Goal: Contribute content: Add original content to the website for others to see

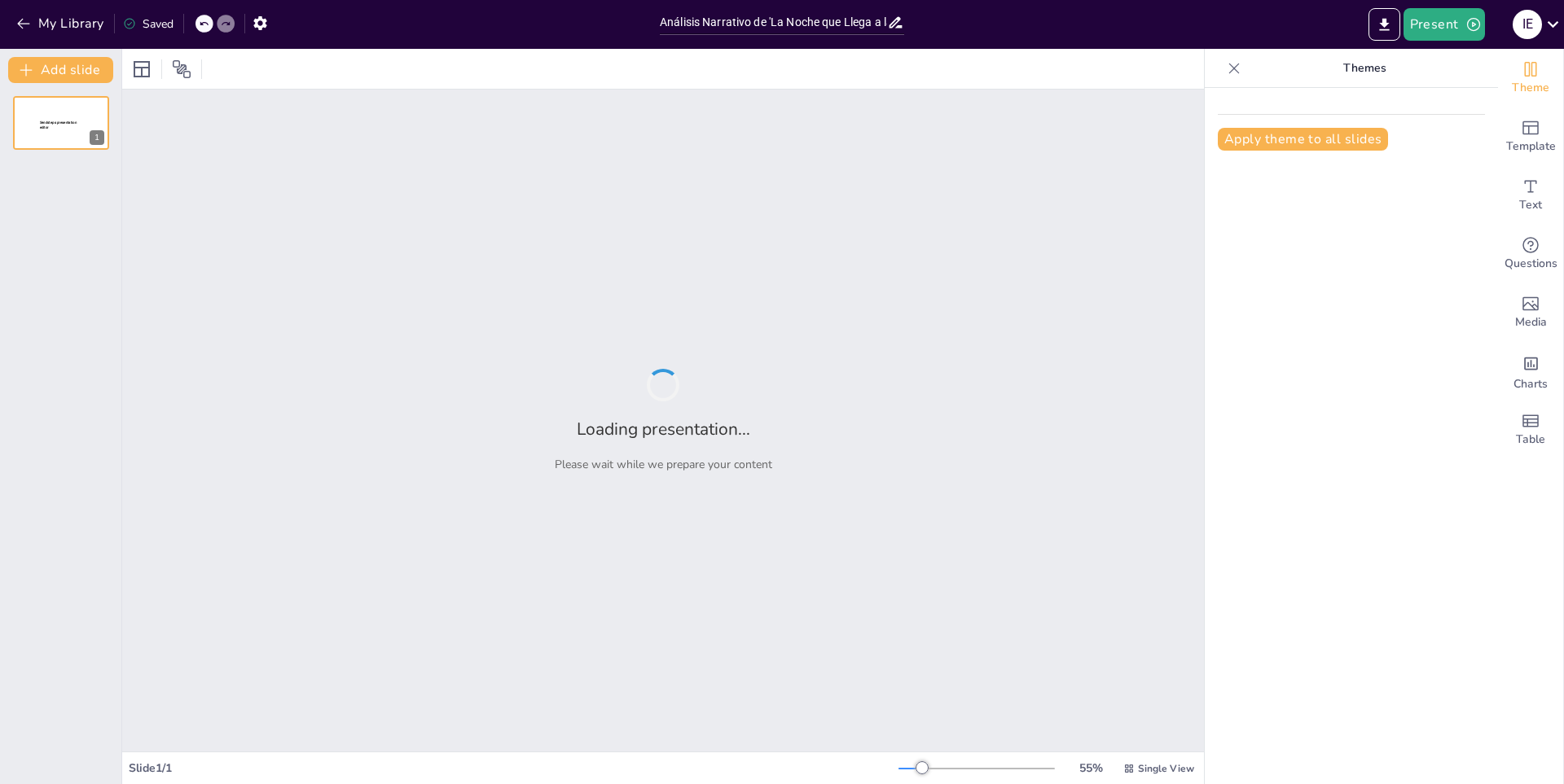
type input "Análisis Narrativo de 'La Noche que Llega a la [PERSON_NAME]': Temas y Personaj…"
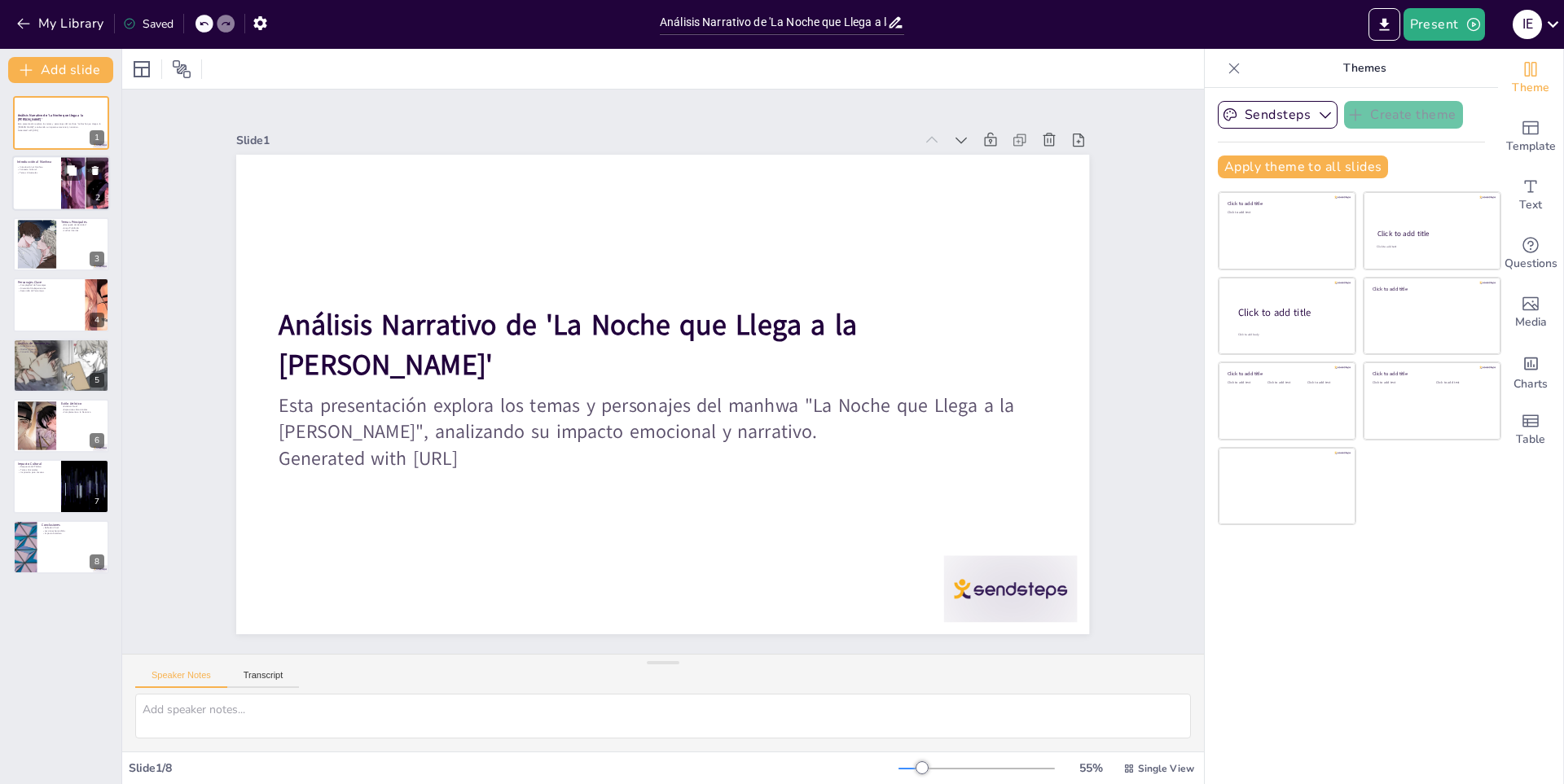
click at [48, 170] on p "Contexto Cultural" at bounding box center [36, 171] width 39 height 4
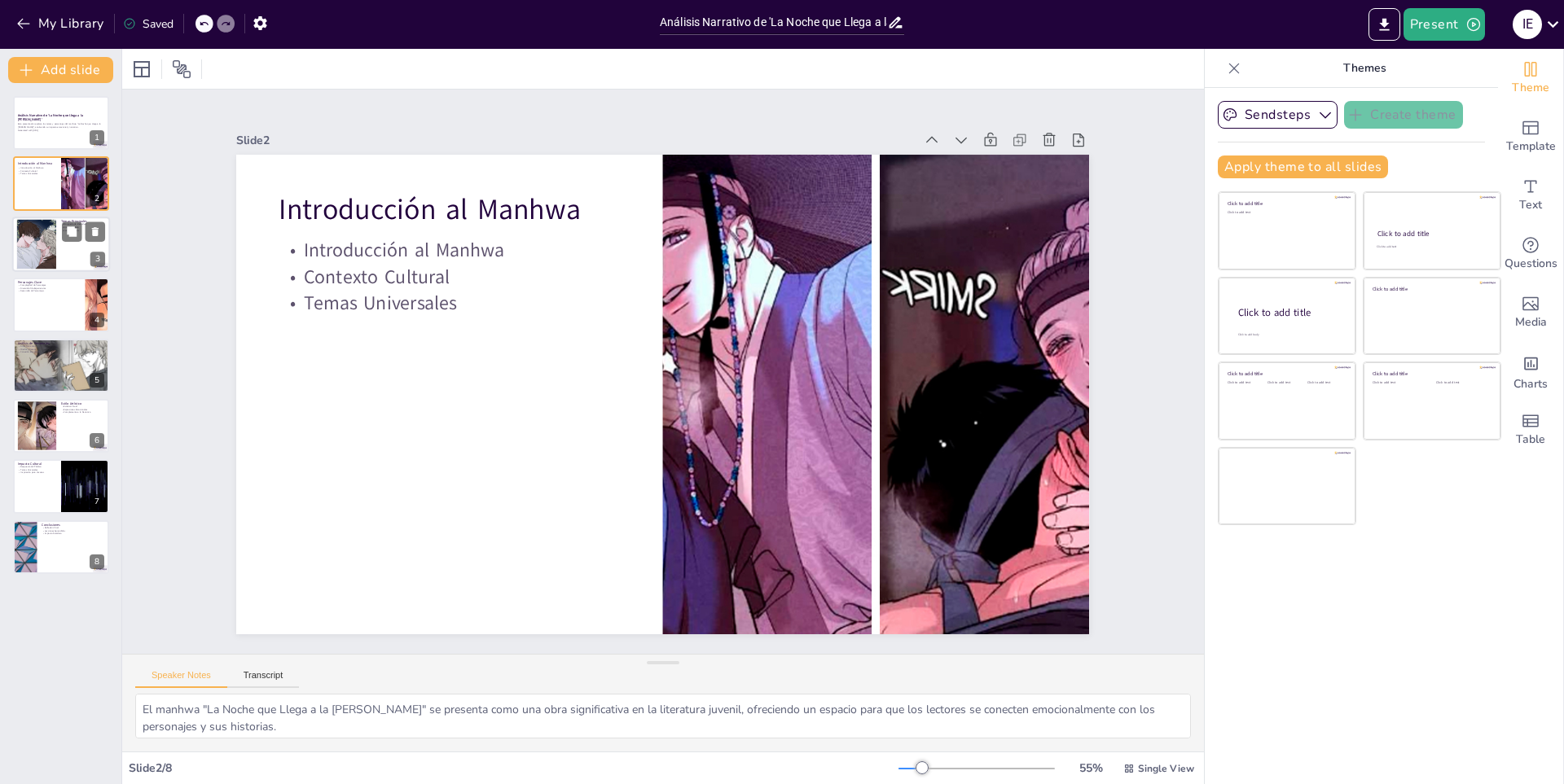
click at [27, 225] on div at bounding box center [36, 244] width 81 height 49
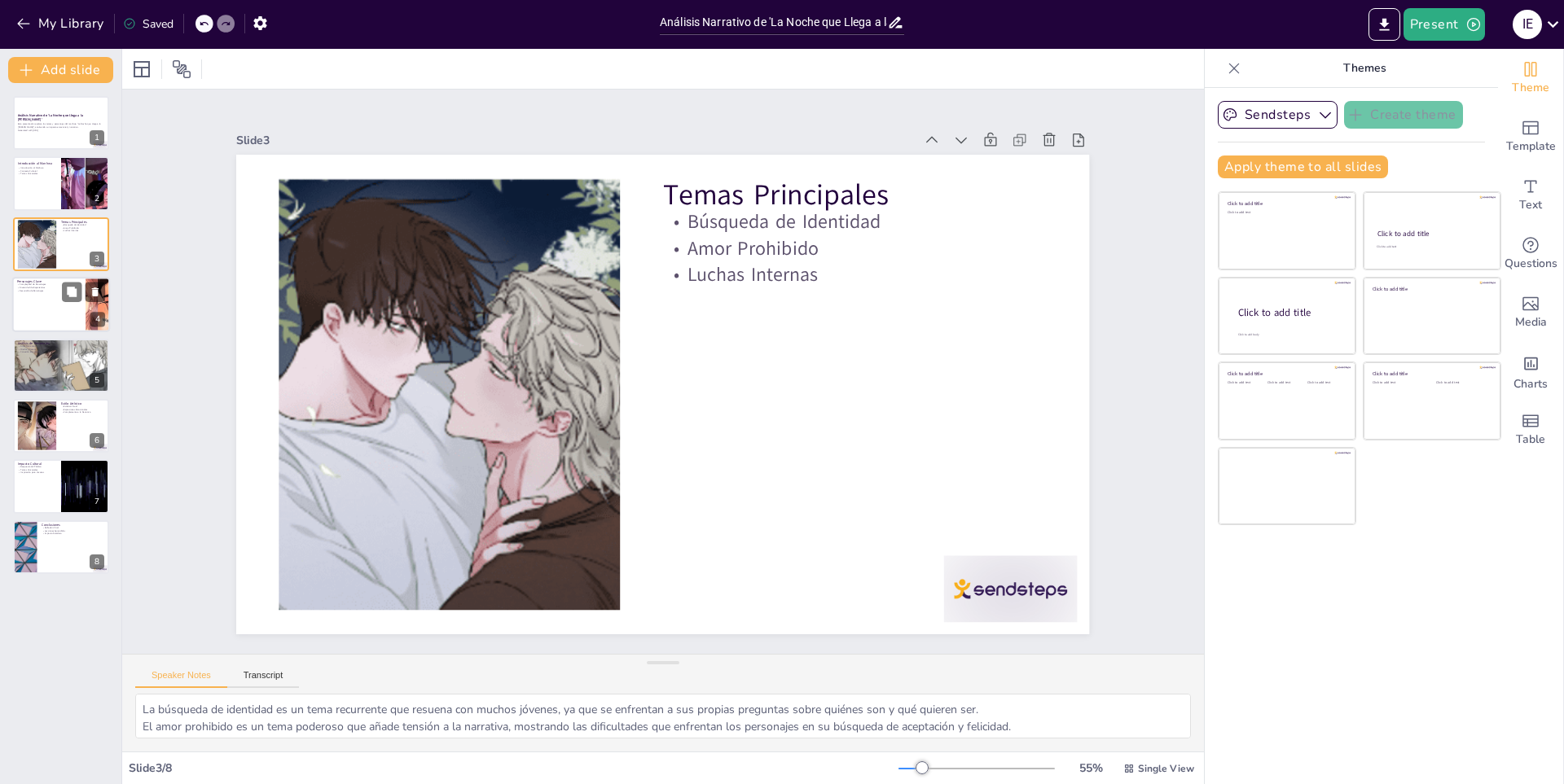
click at [59, 306] on div at bounding box center [61, 304] width 98 height 56
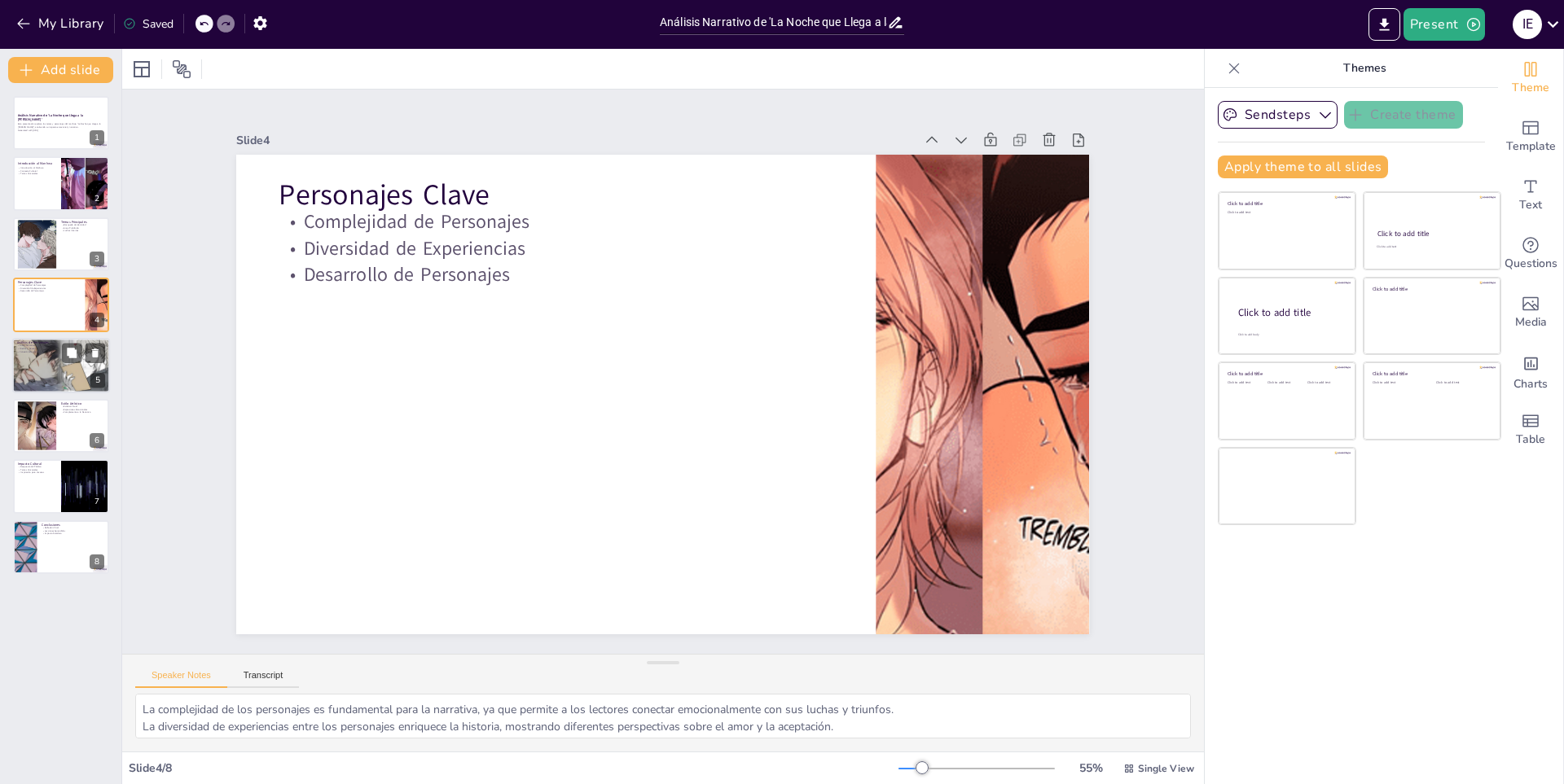
click at [22, 360] on div at bounding box center [60, 365] width 100 height 56
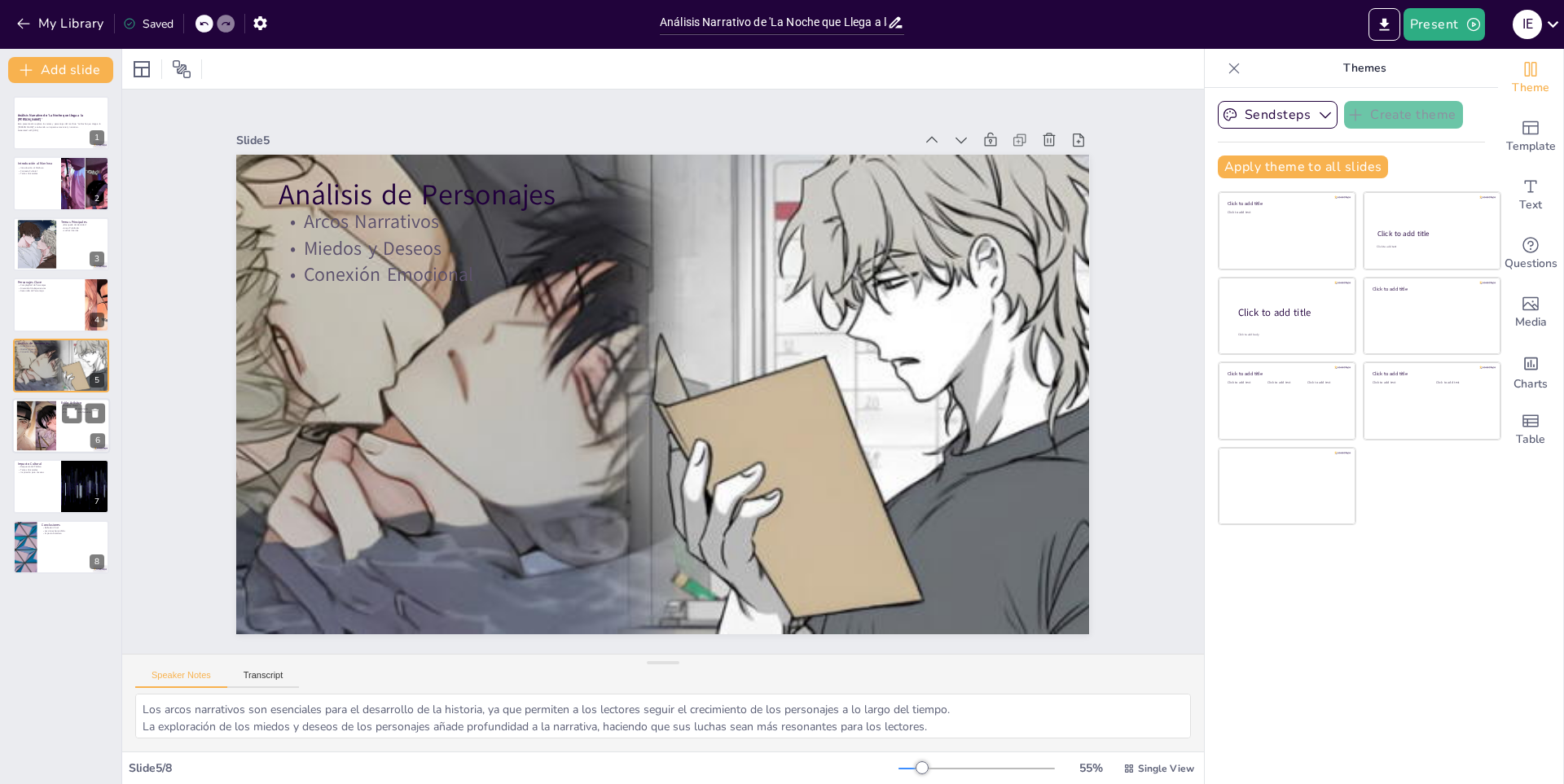
click at [19, 403] on div at bounding box center [37, 426] width 90 height 49
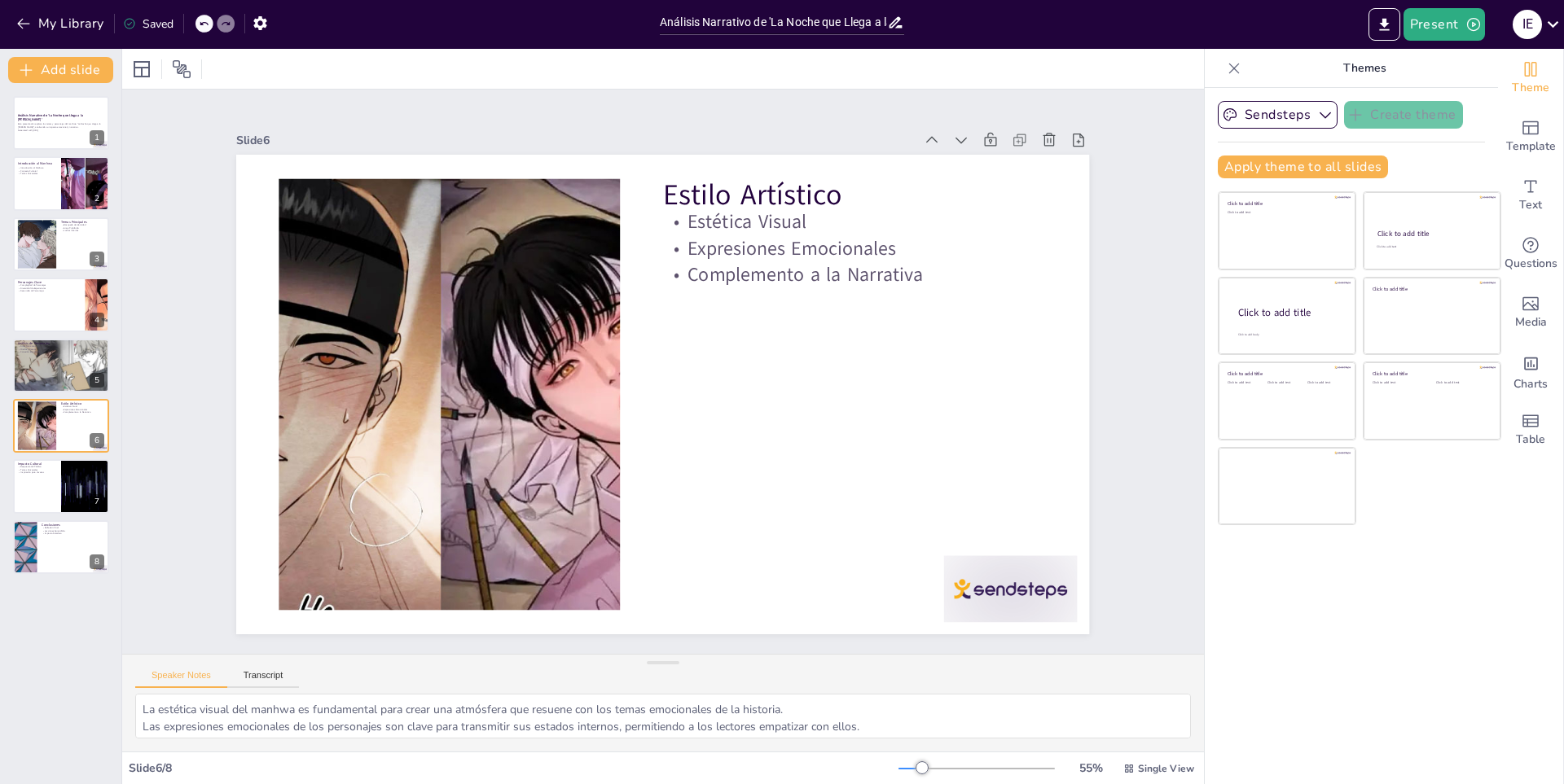
click at [26, 455] on div "Análisis Narrativo de 'La Noche que Llega a la Ribera' Esta presentación explor…" at bounding box center [60, 335] width 121 height 478
click at [26, 475] on div at bounding box center [61, 487] width 98 height 56
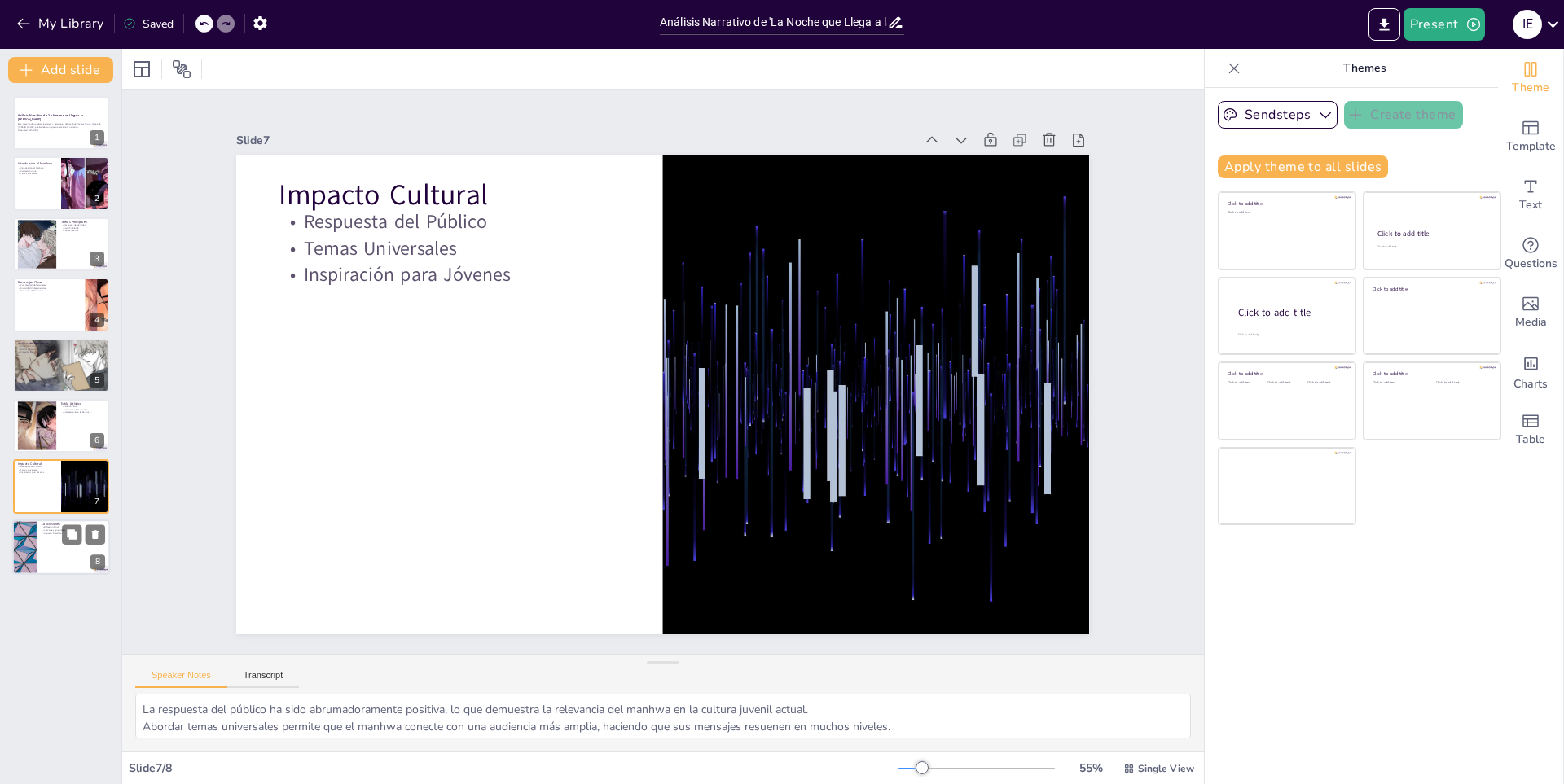
click at [41, 542] on div at bounding box center [61, 547] width 98 height 56
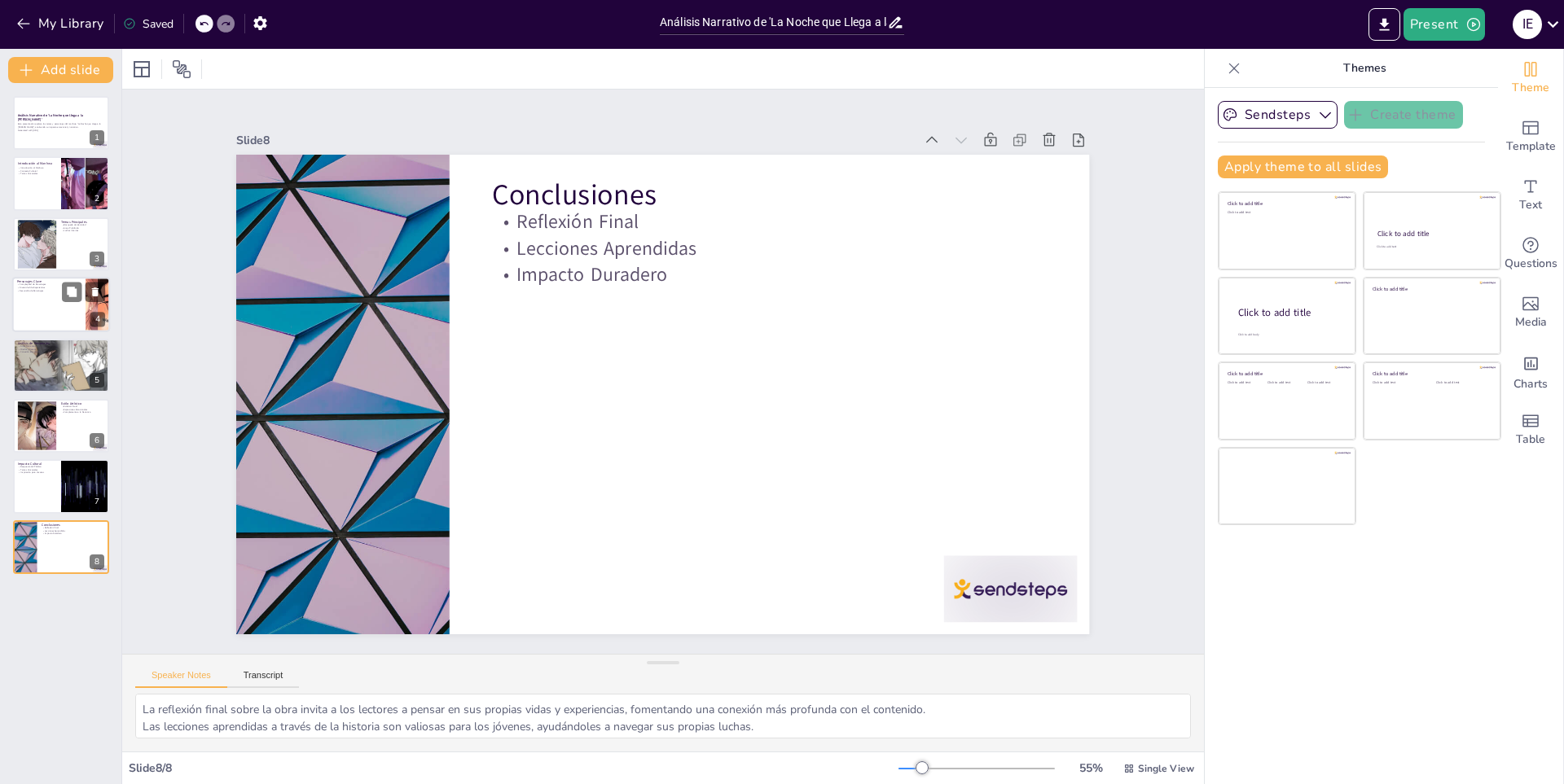
click at [35, 307] on div at bounding box center [61, 304] width 98 height 56
type textarea "La complejidad de los personajes es fundamental para la narrativa, ya que permi…"
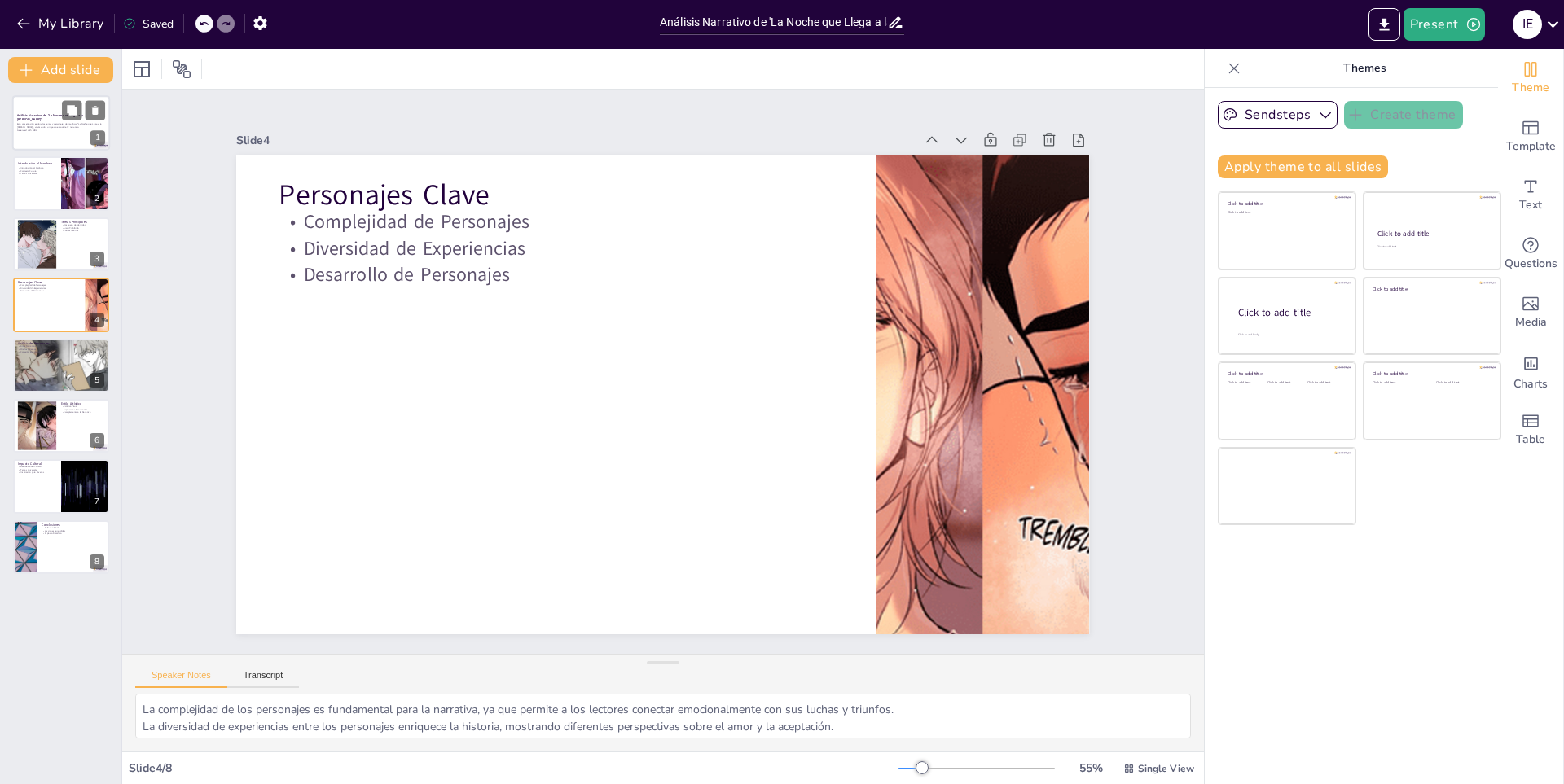
click at [45, 118] on strong "Análisis Narrativo de 'La Noche que Llega a la [PERSON_NAME]'" at bounding box center [50, 118] width 67 height 9
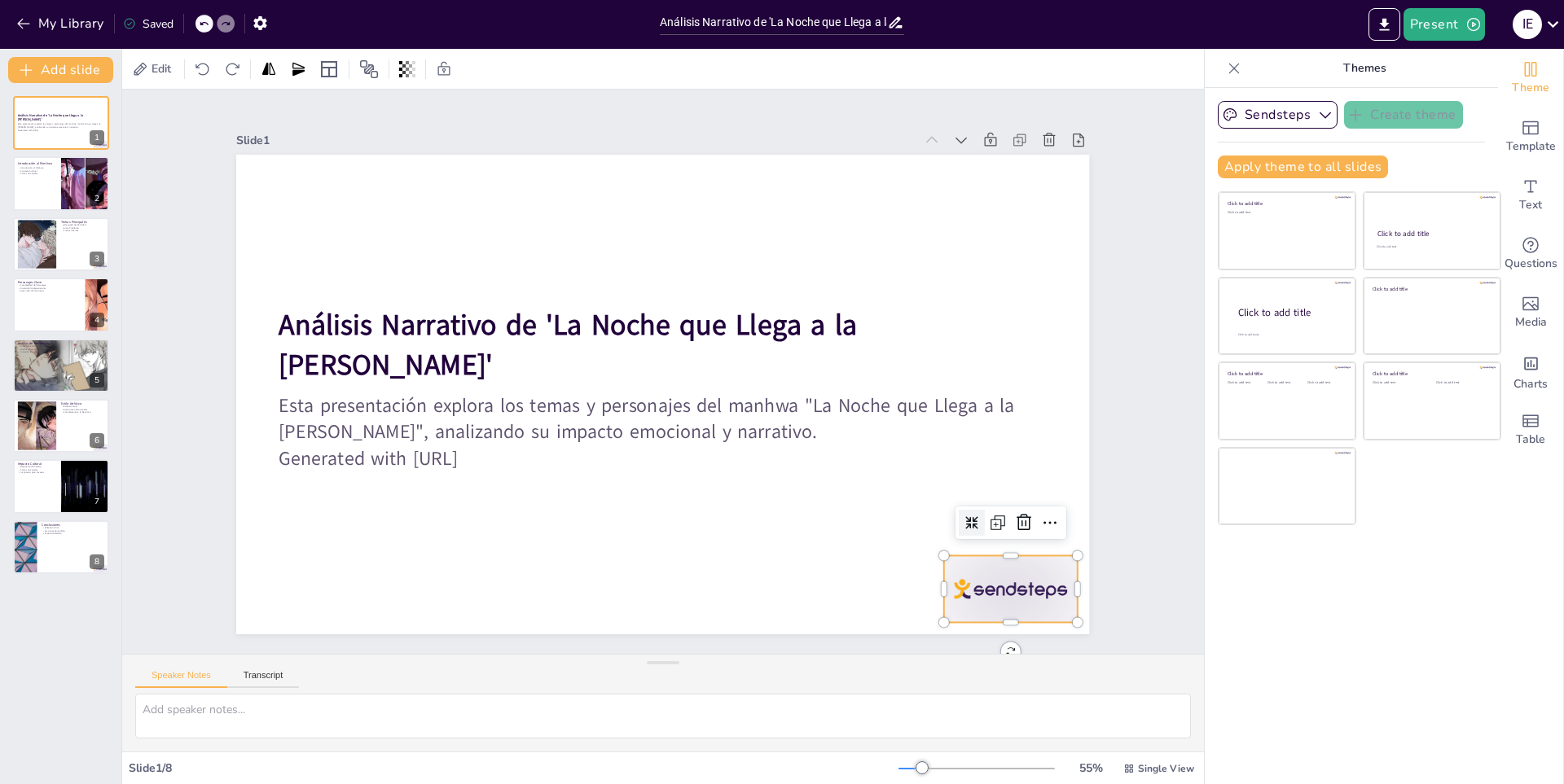
click at [1024, 596] on div at bounding box center [986, 623] width 140 height 80
click at [996, 583] on icon at bounding box center [984, 595] width 23 height 23
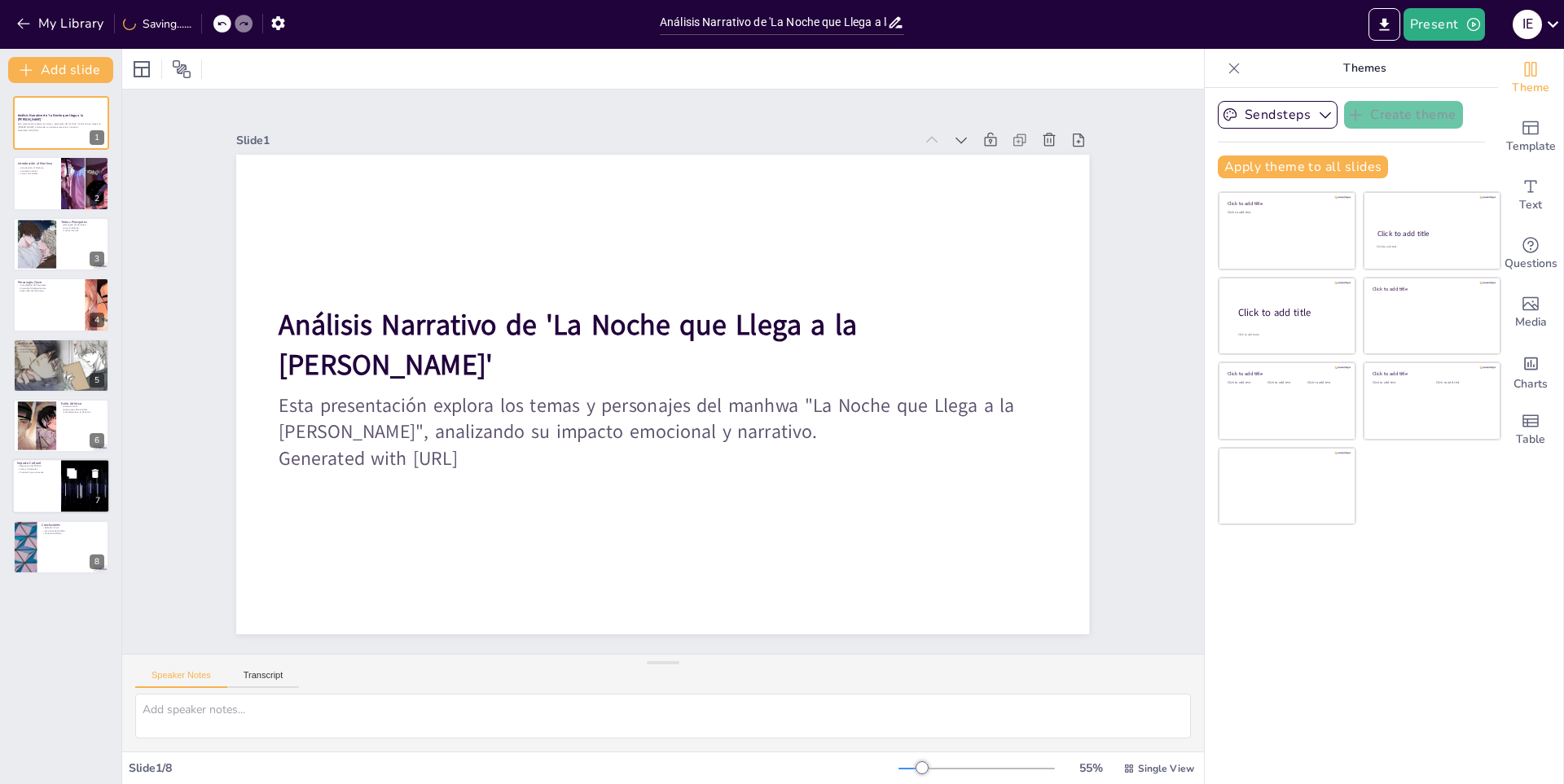
click at [63, 507] on div at bounding box center [85, 487] width 98 height 56
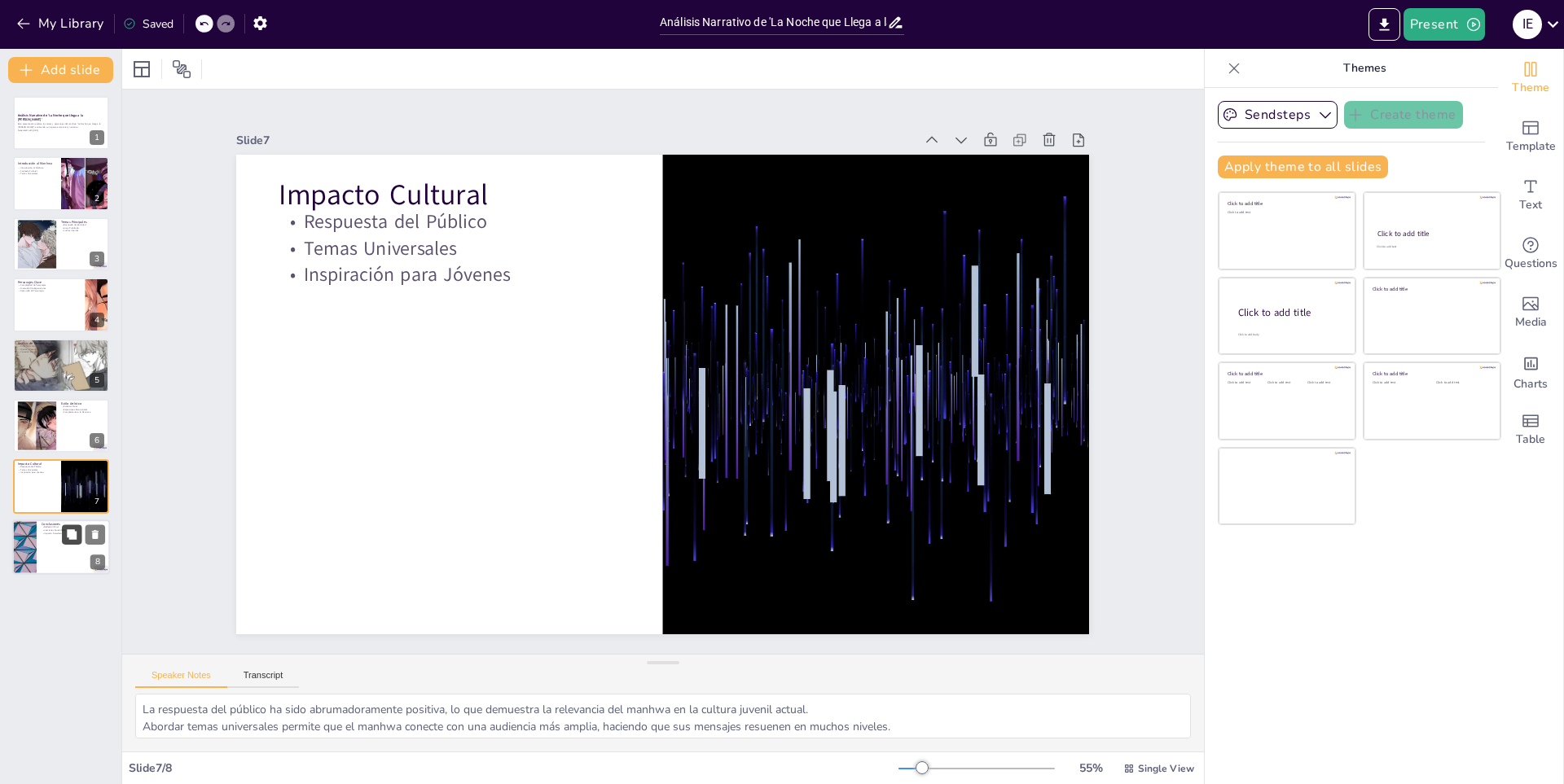
click at [62, 532] on button at bounding box center [72, 534] width 19 height 19
type textarea "La reflexión final sobre la obra invita a los lectores a pensar en sus propias …"
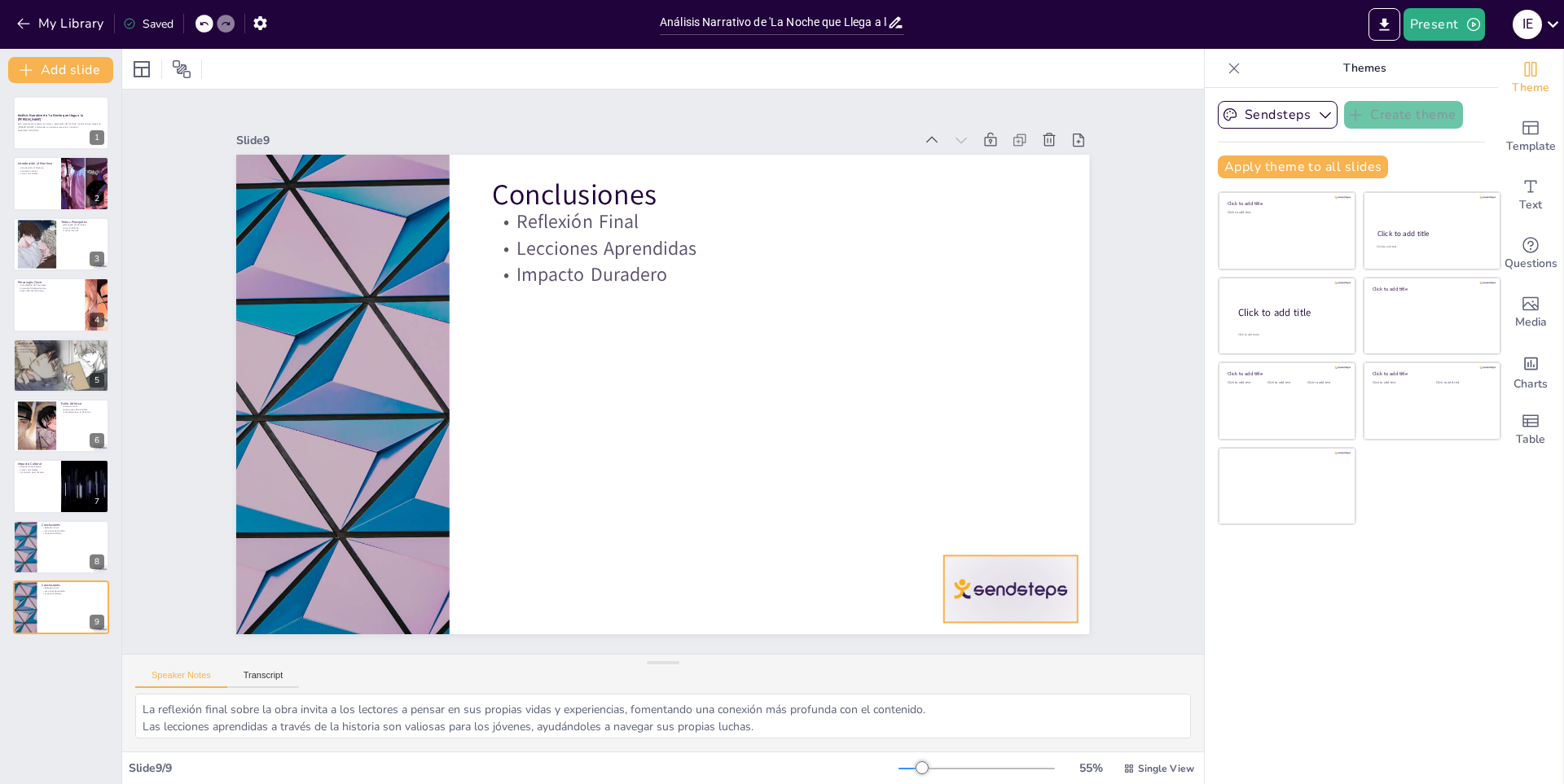
click at [973, 583] on div at bounding box center [986, 623] width 140 height 80
click at [972, 614] on icon at bounding box center [959, 627] width 25 height 25
click at [38, 112] on div at bounding box center [61, 123] width 98 height 56
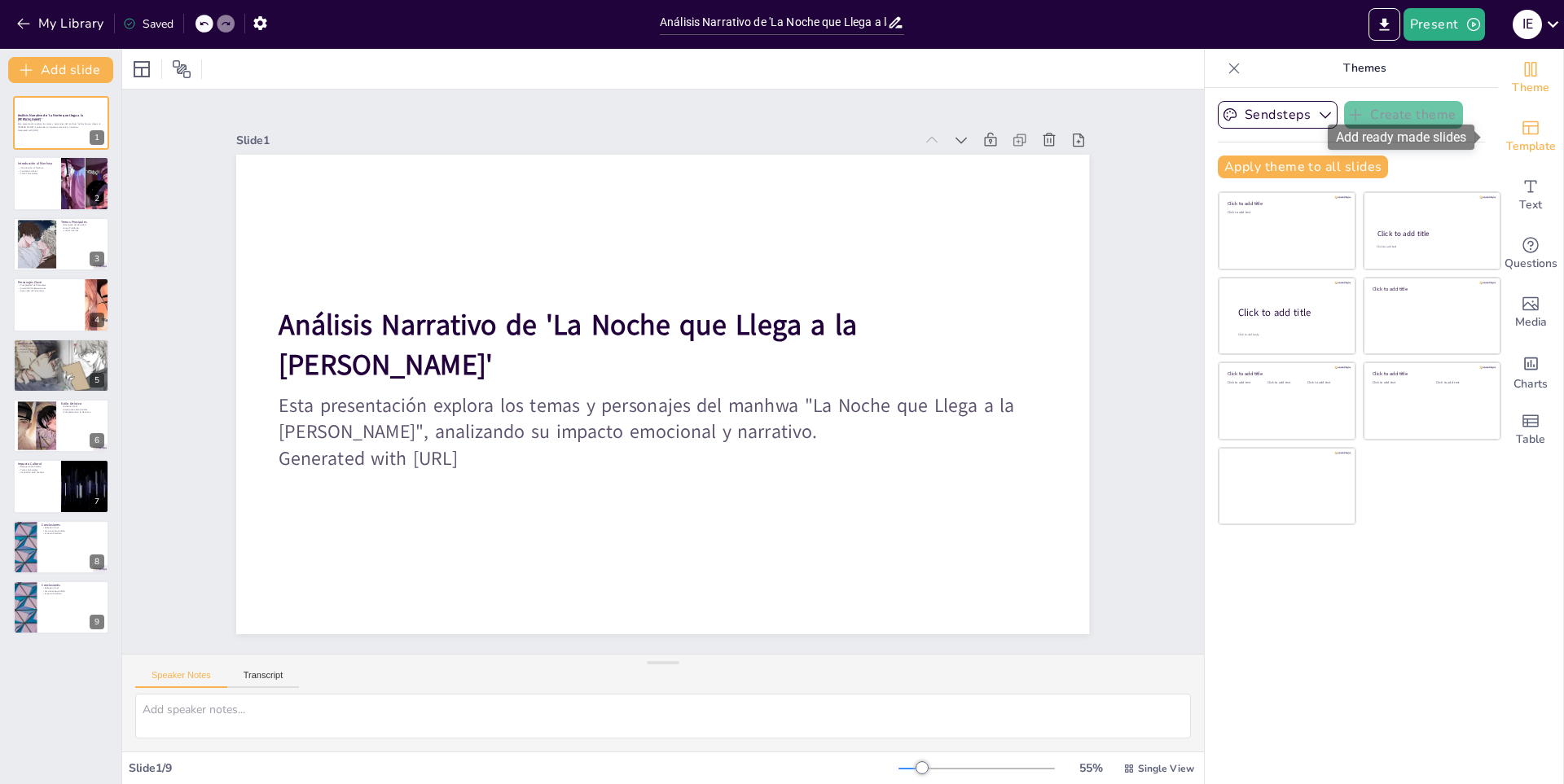
click at [1534, 147] on span "Template" at bounding box center [1530, 147] width 50 height 18
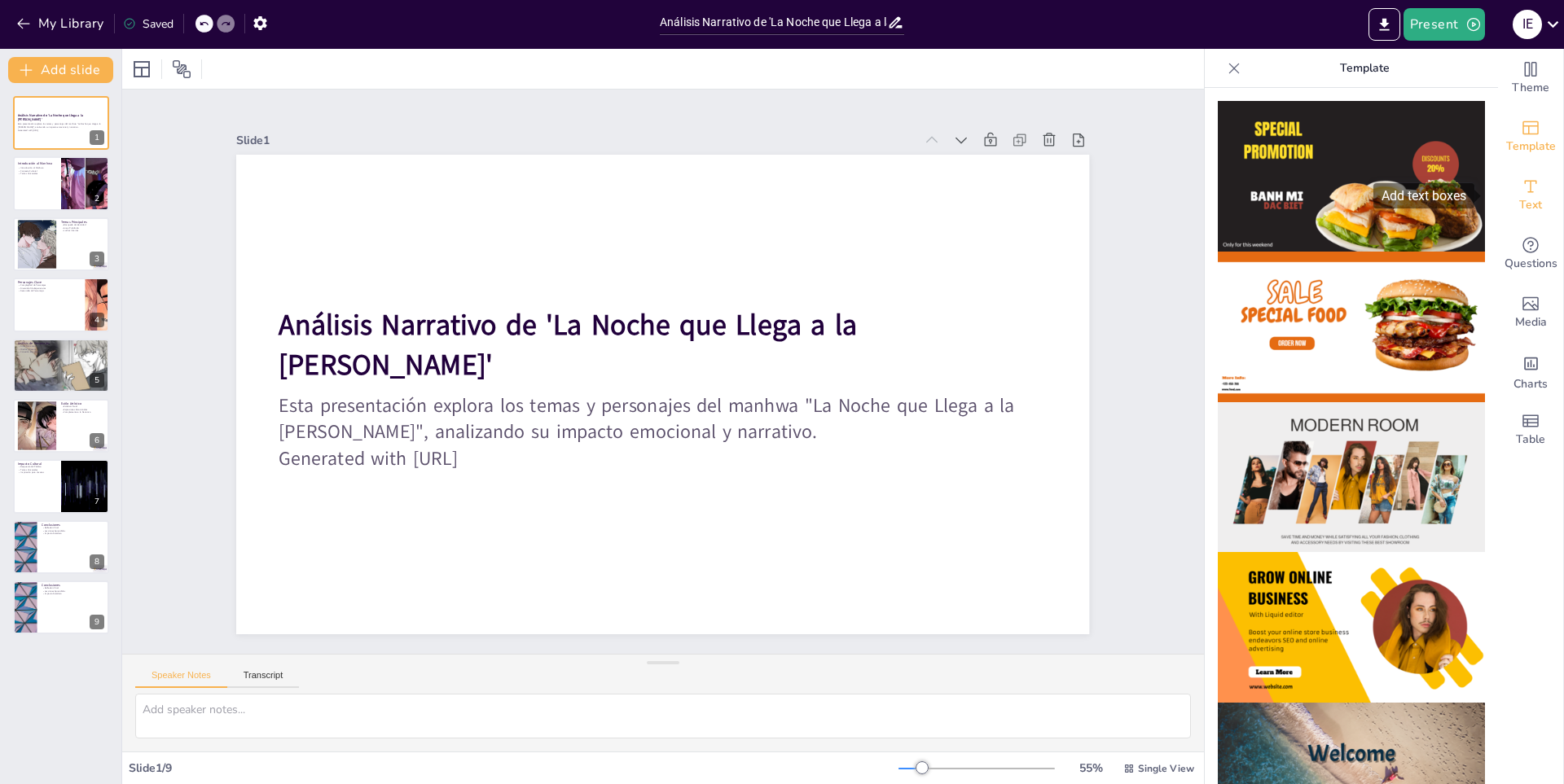
click at [1519, 210] on span "Text" at bounding box center [1530, 205] width 23 height 18
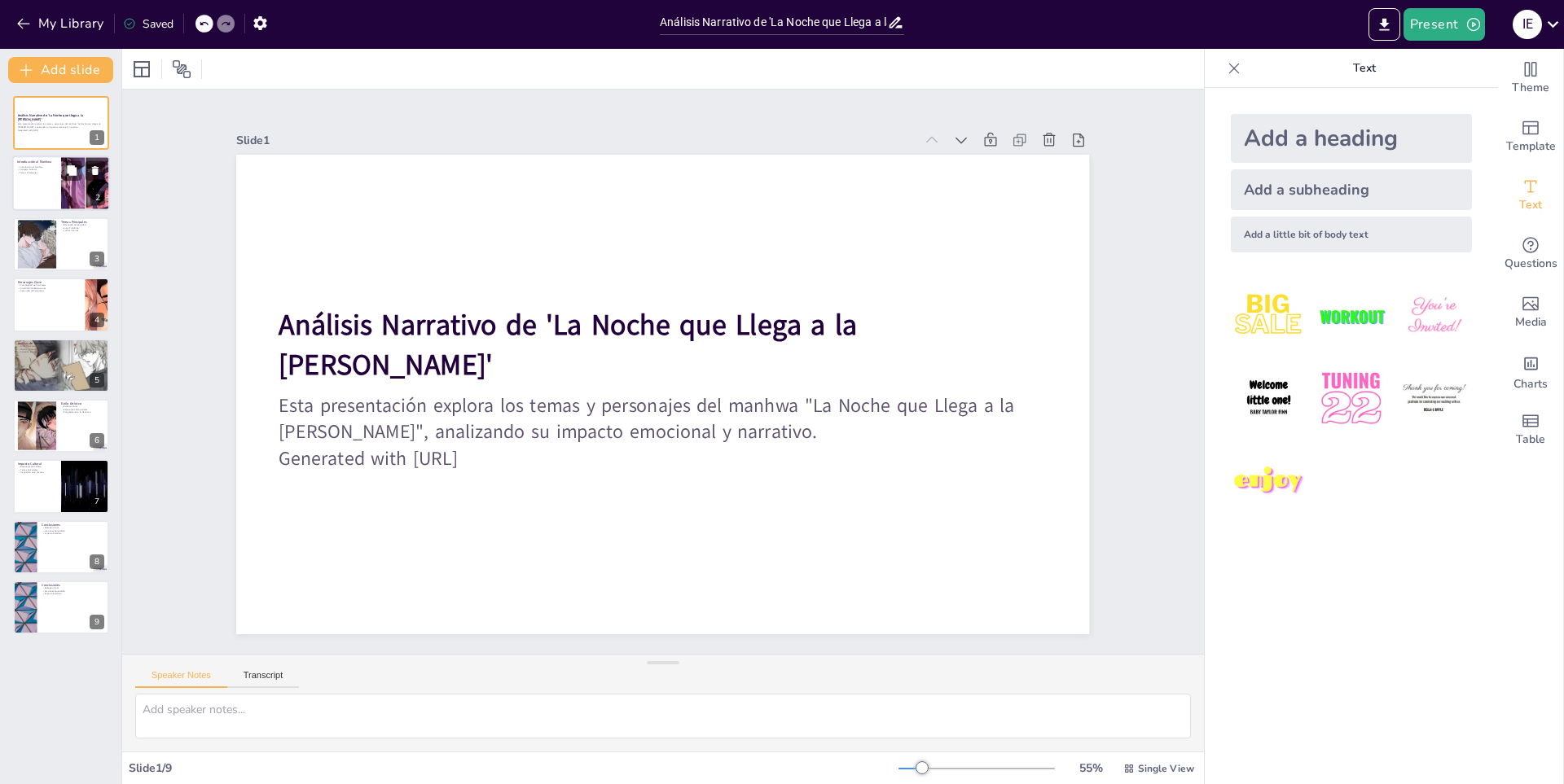
click at [36, 174] on p "Temas Universales" at bounding box center [36, 173] width 39 height 4
type textarea "El manhwa "La Noche que Llega a la [PERSON_NAME]" se presenta como una obra sig…"
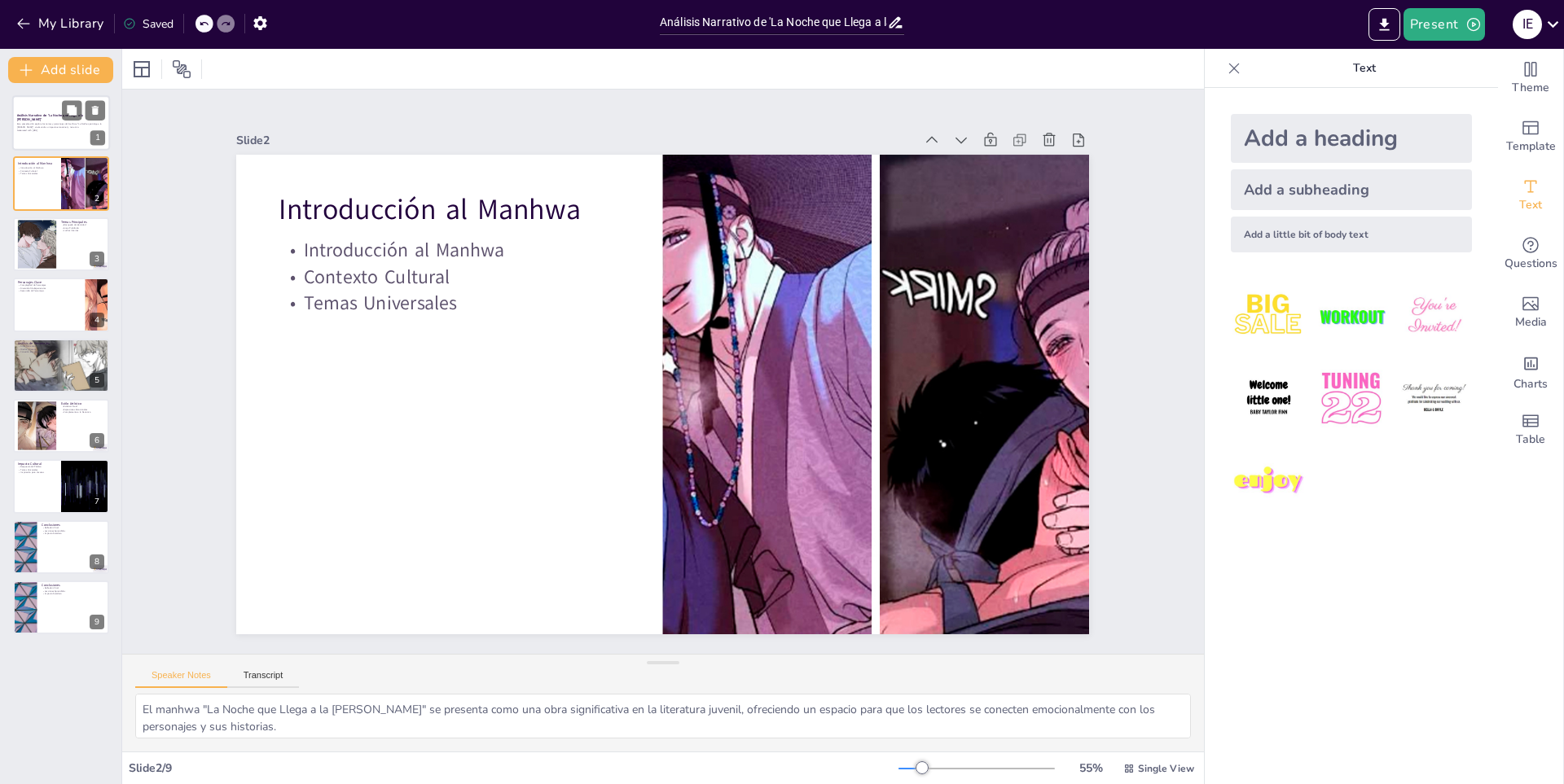
click at [34, 129] on p "Generated with [URL]" at bounding box center [60, 131] width 88 height 4
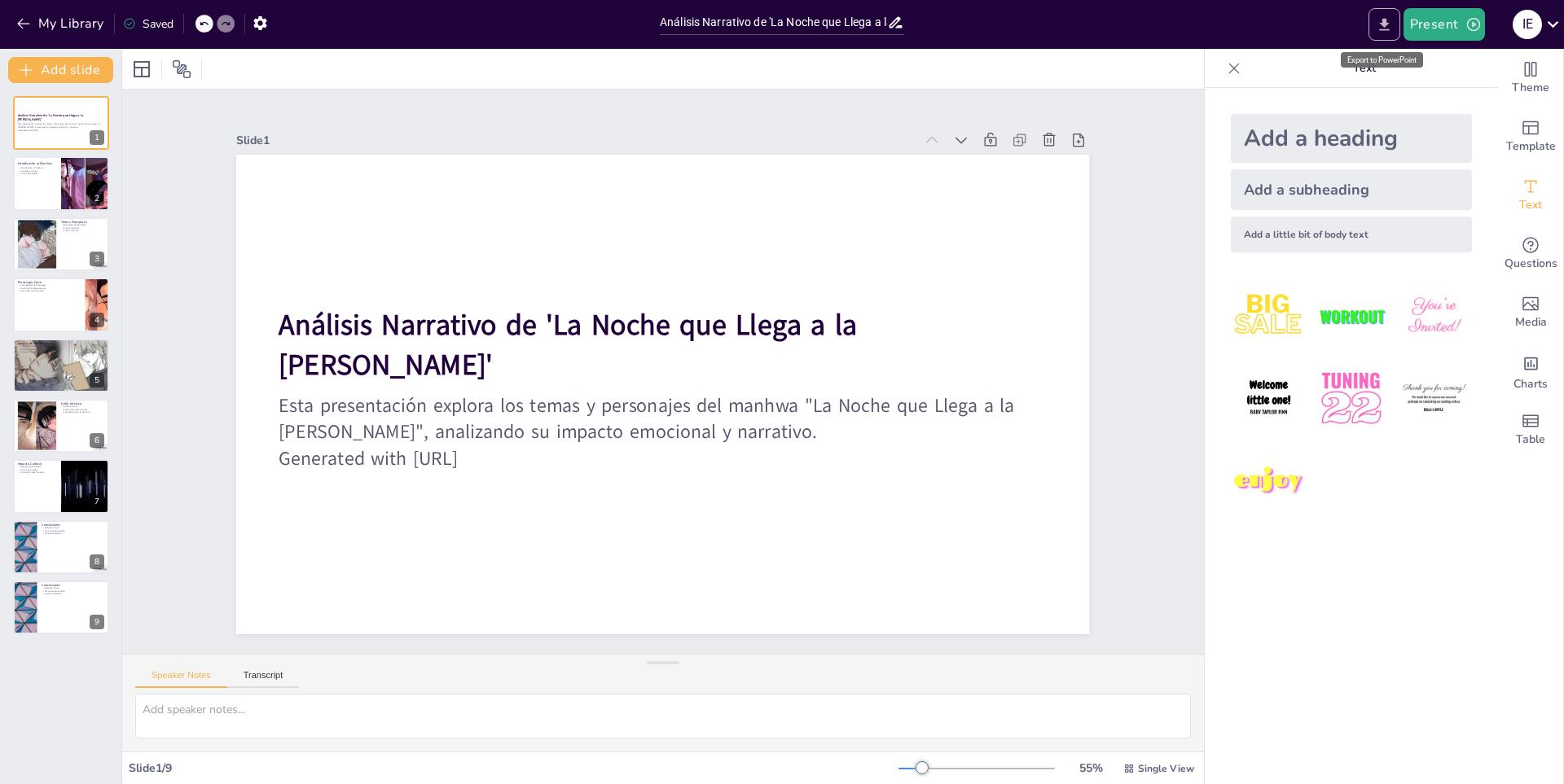
click at [1383, 16] on icon "Export to PowerPoint" at bounding box center [1384, 24] width 17 height 17
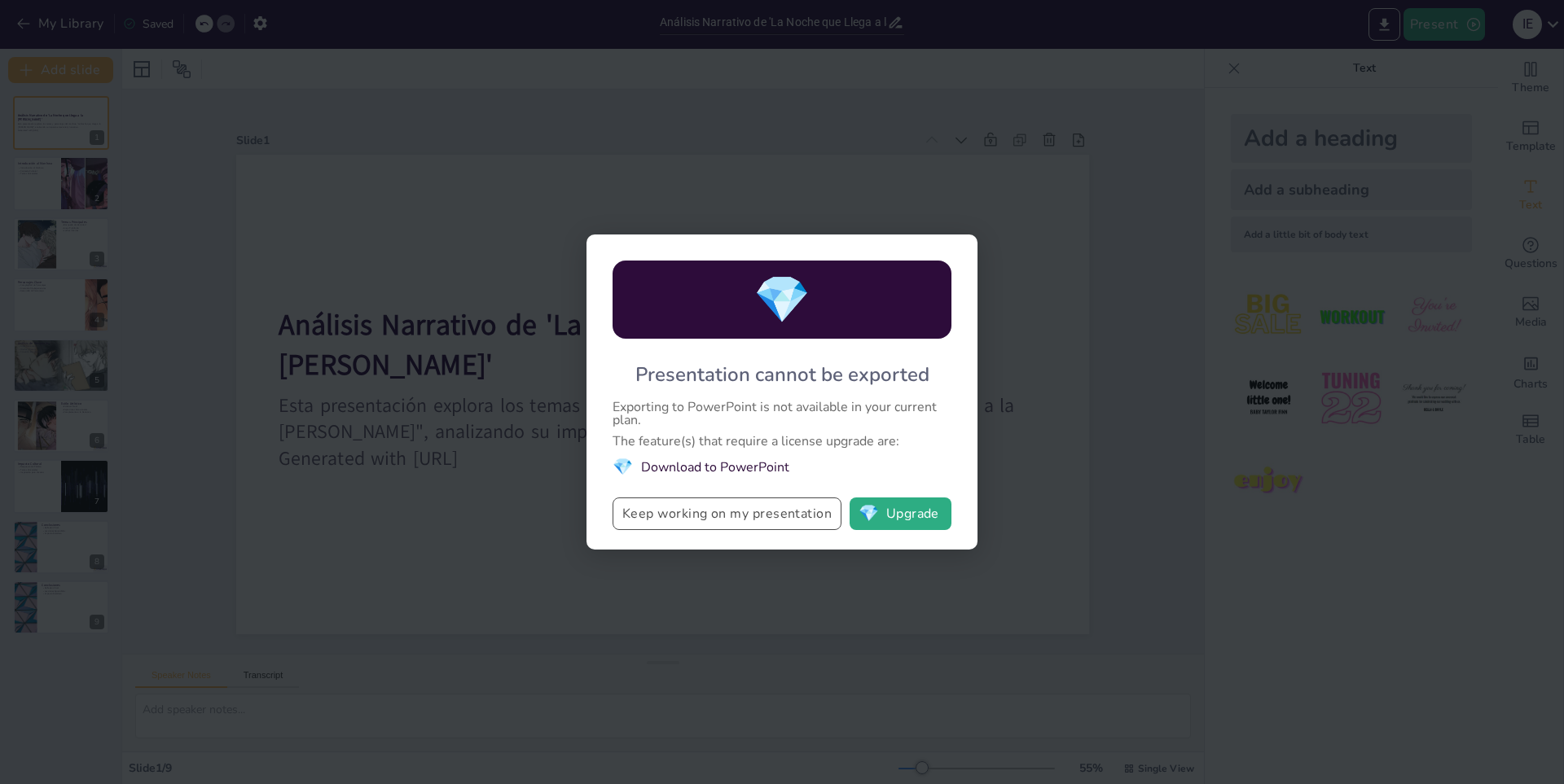
click at [729, 523] on button "Keep working on my presentation" at bounding box center [727, 514] width 229 height 33
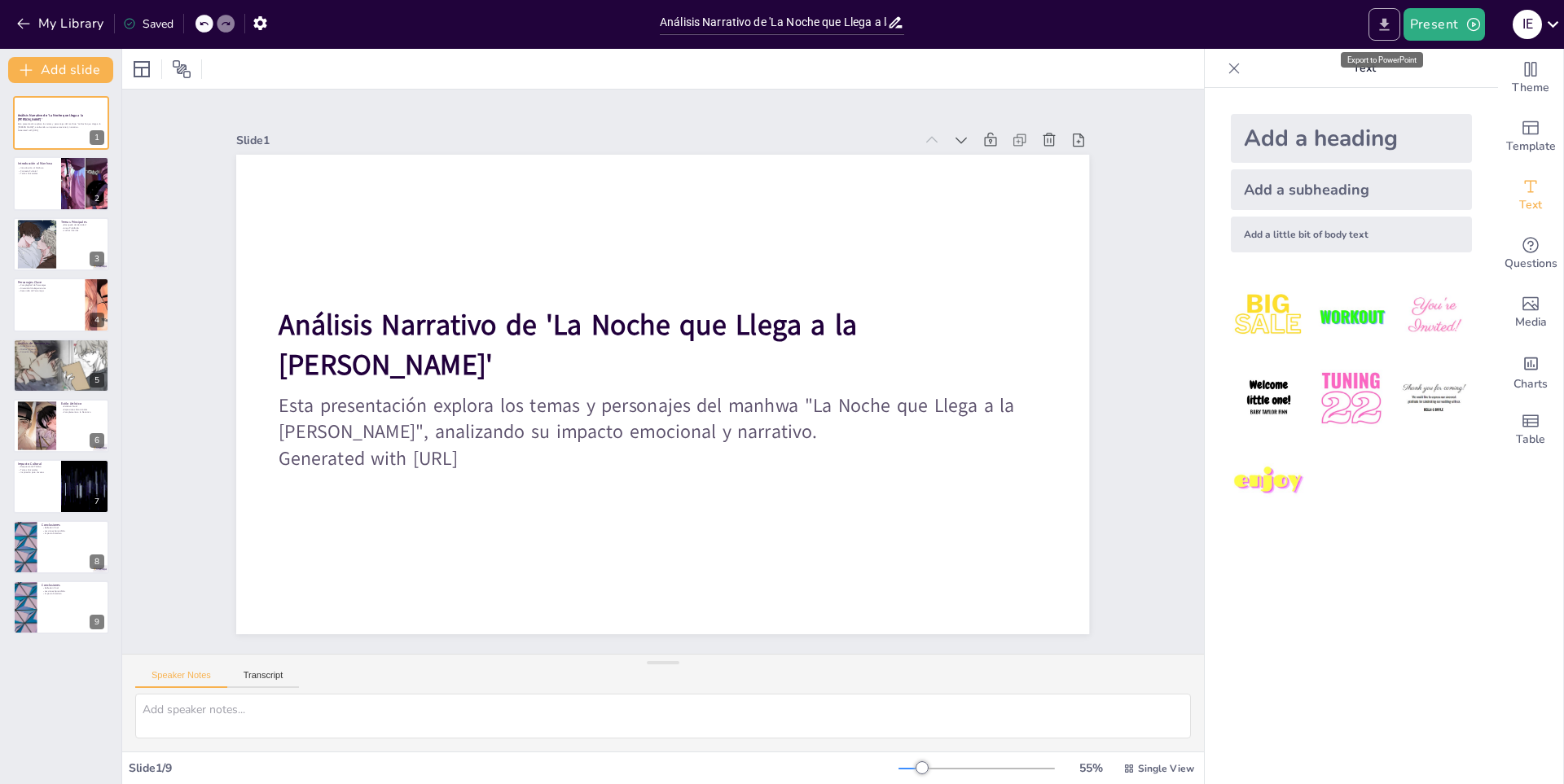
click at [1392, 26] on icon "Export to PowerPoint" at bounding box center [1384, 24] width 17 height 17
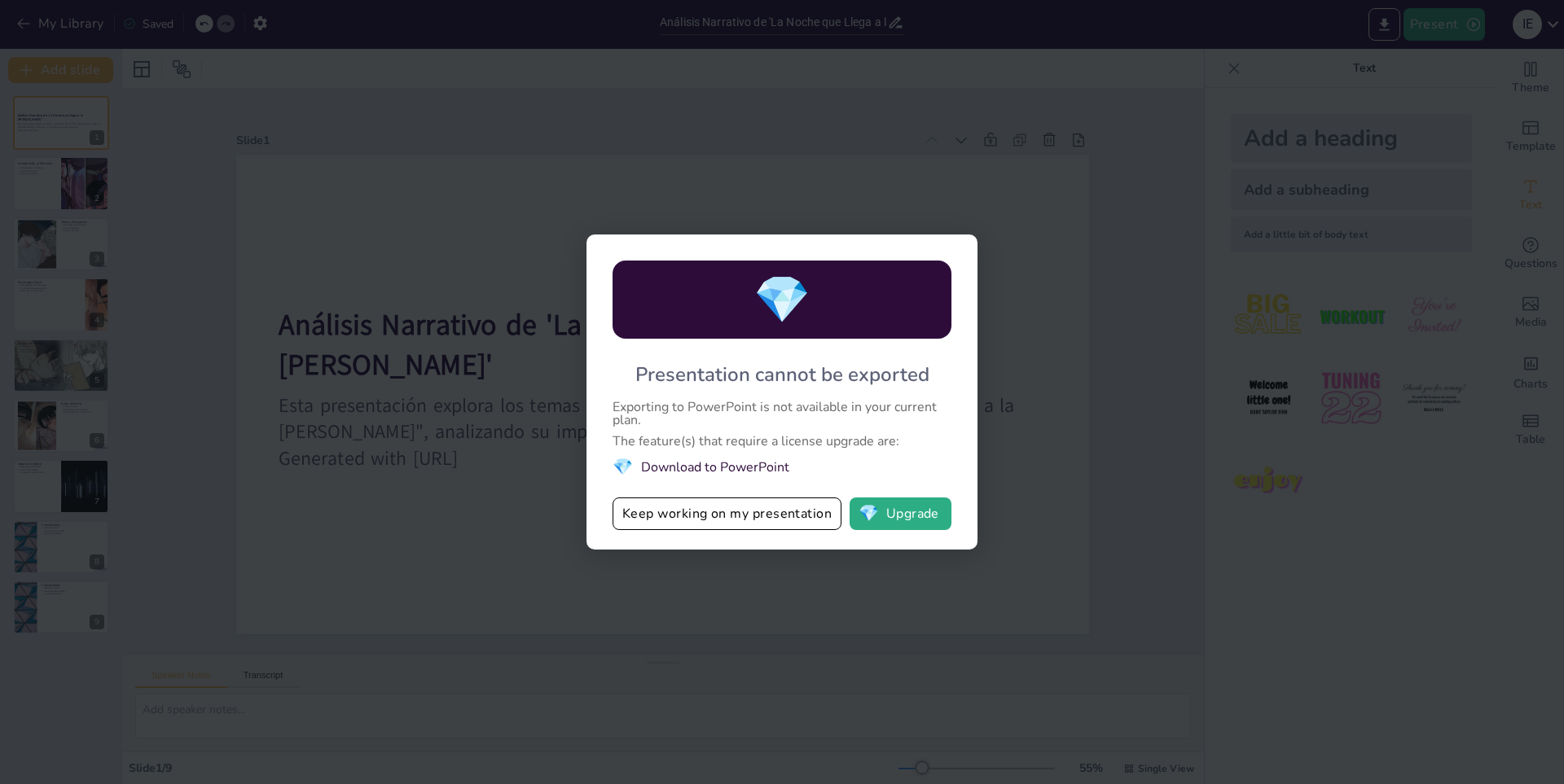
click at [948, 122] on div "💎 Presentation cannot be exported Exporting to PowerPoint is not available in y…" at bounding box center [782, 392] width 1564 height 784
click at [944, 124] on div "💎 Presentation cannot be exported Exporting to PowerPoint is not available in y…" at bounding box center [782, 392] width 1564 height 784
click at [719, 507] on button "Keep working on my presentation" at bounding box center [727, 514] width 229 height 33
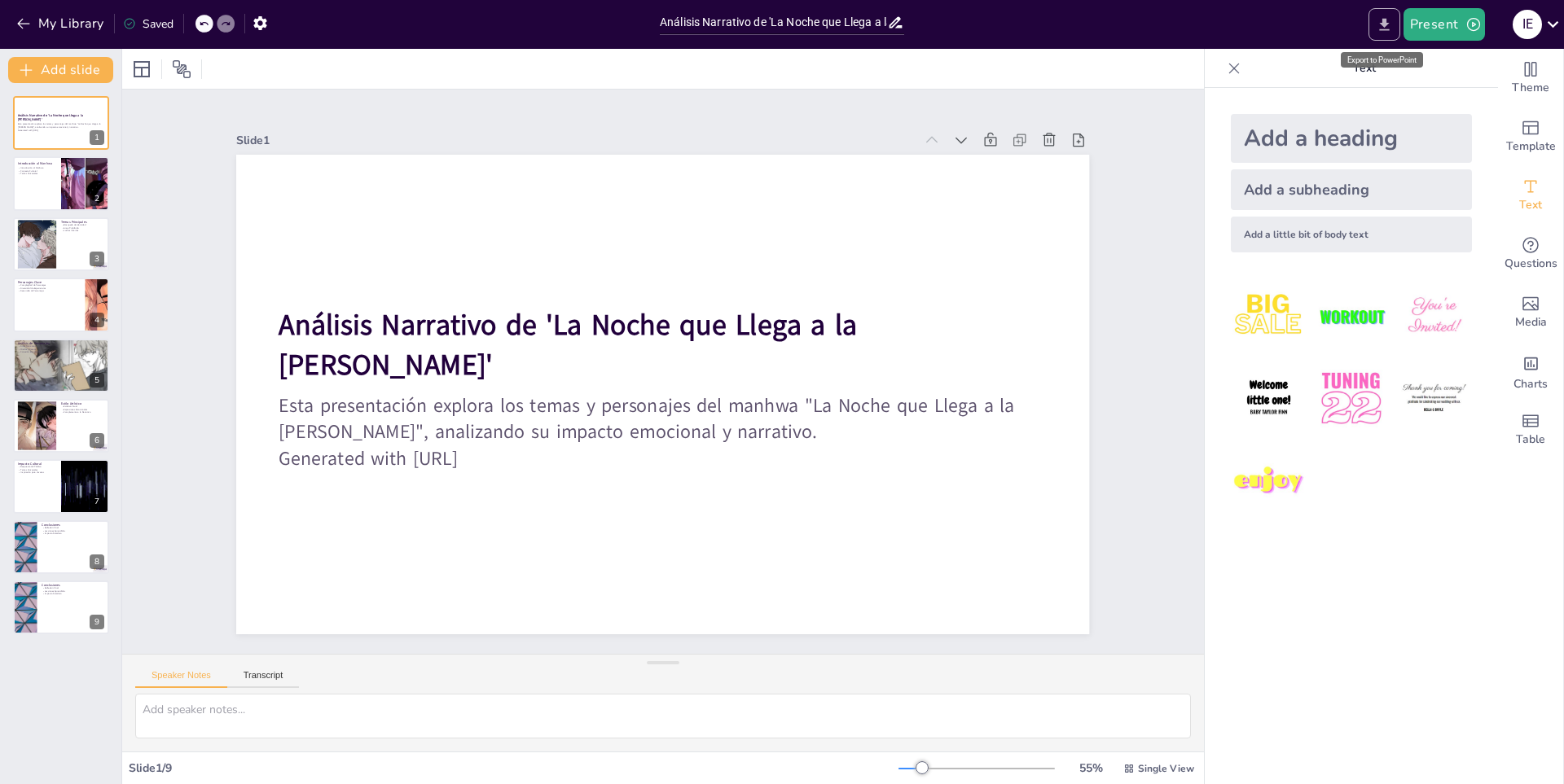
click at [1371, 19] on button "Export to PowerPoint" at bounding box center [1385, 24] width 32 height 33
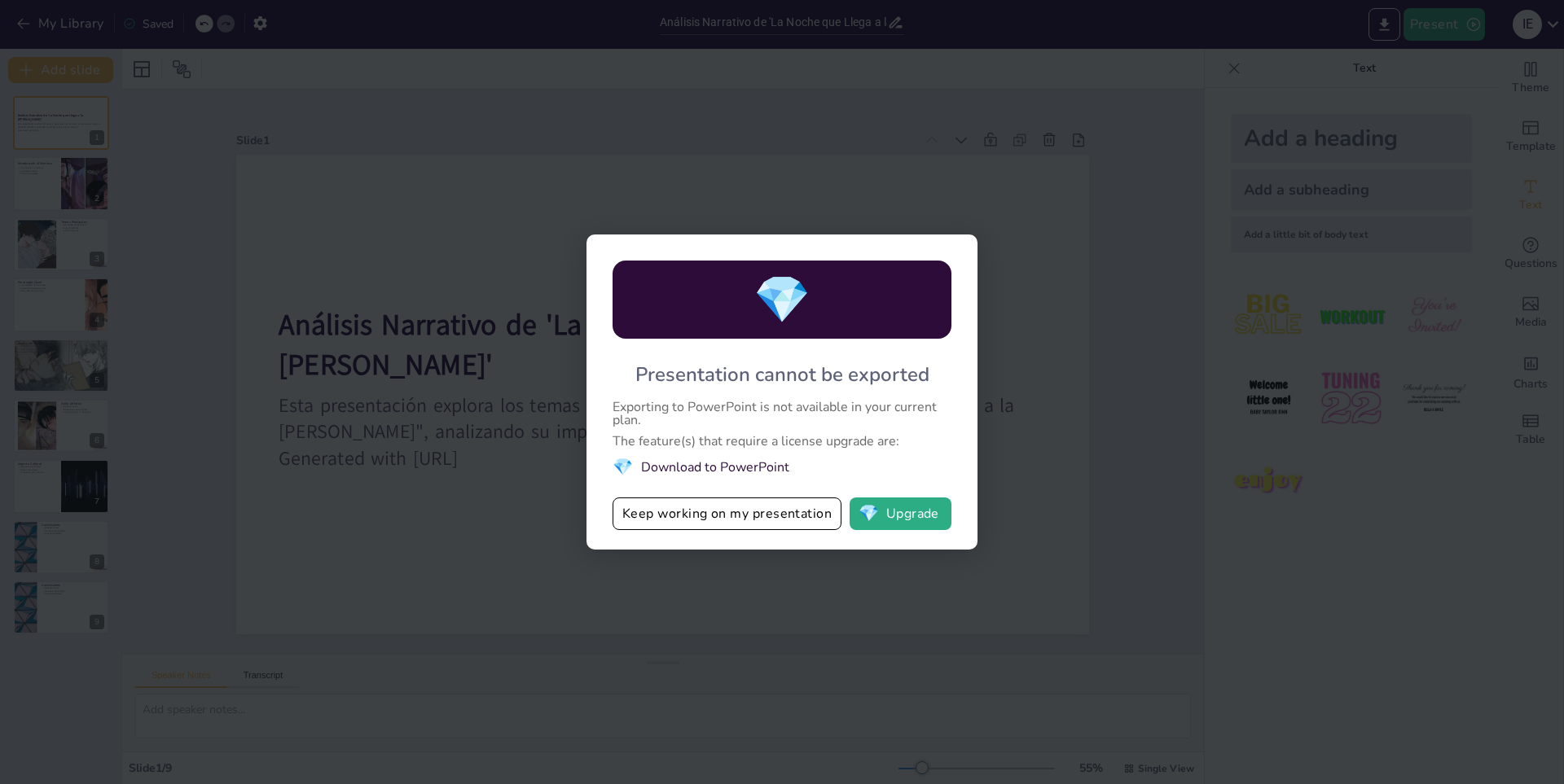
click at [1252, 116] on div "💎 Presentation cannot be exported Exporting to PowerPoint is not available in y…" at bounding box center [782, 392] width 1564 height 784
click at [780, 523] on button "Keep working on my presentation" at bounding box center [727, 514] width 229 height 33
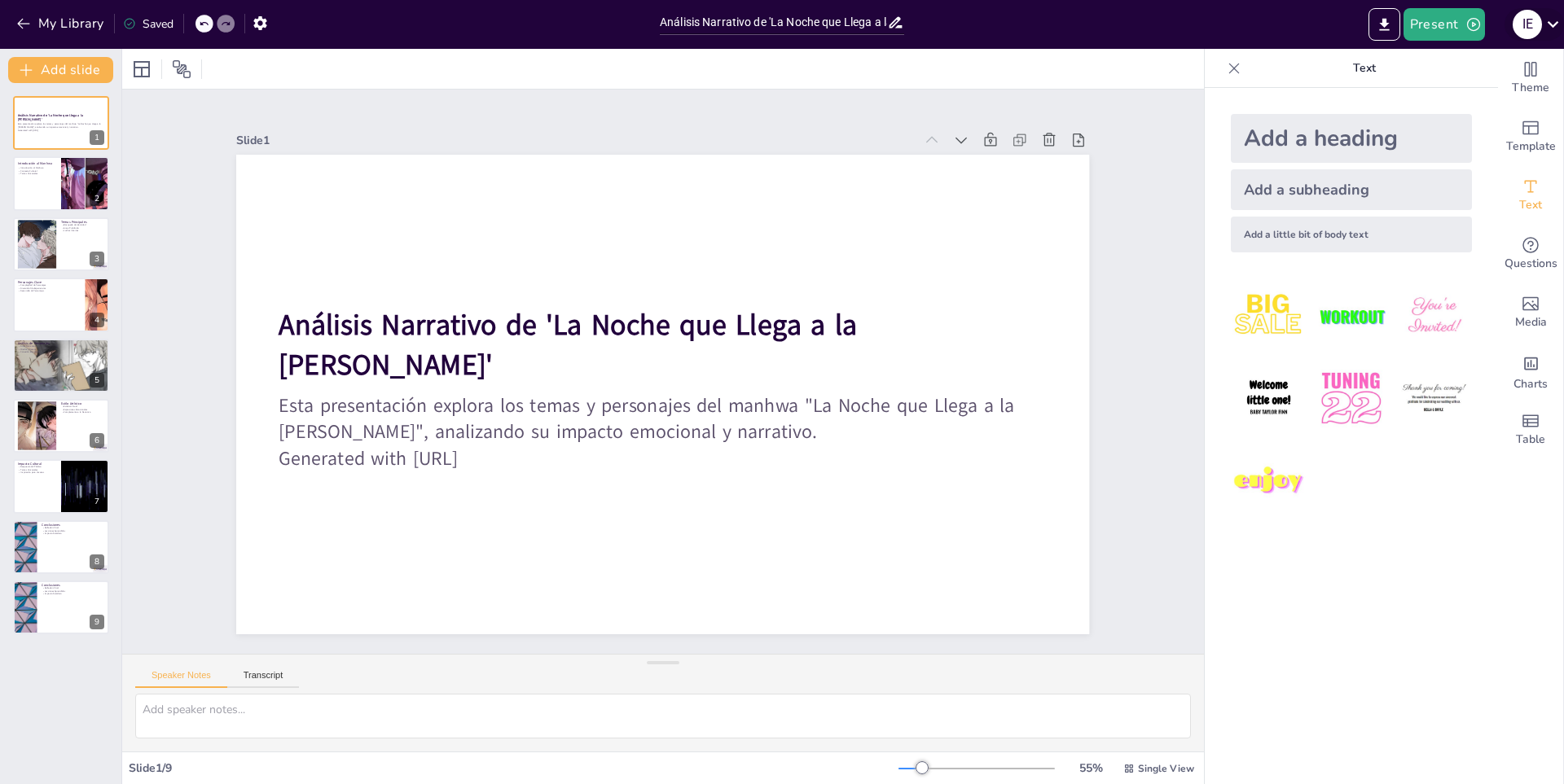
click at [1561, 17] on icon at bounding box center [1553, 24] width 22 height 22
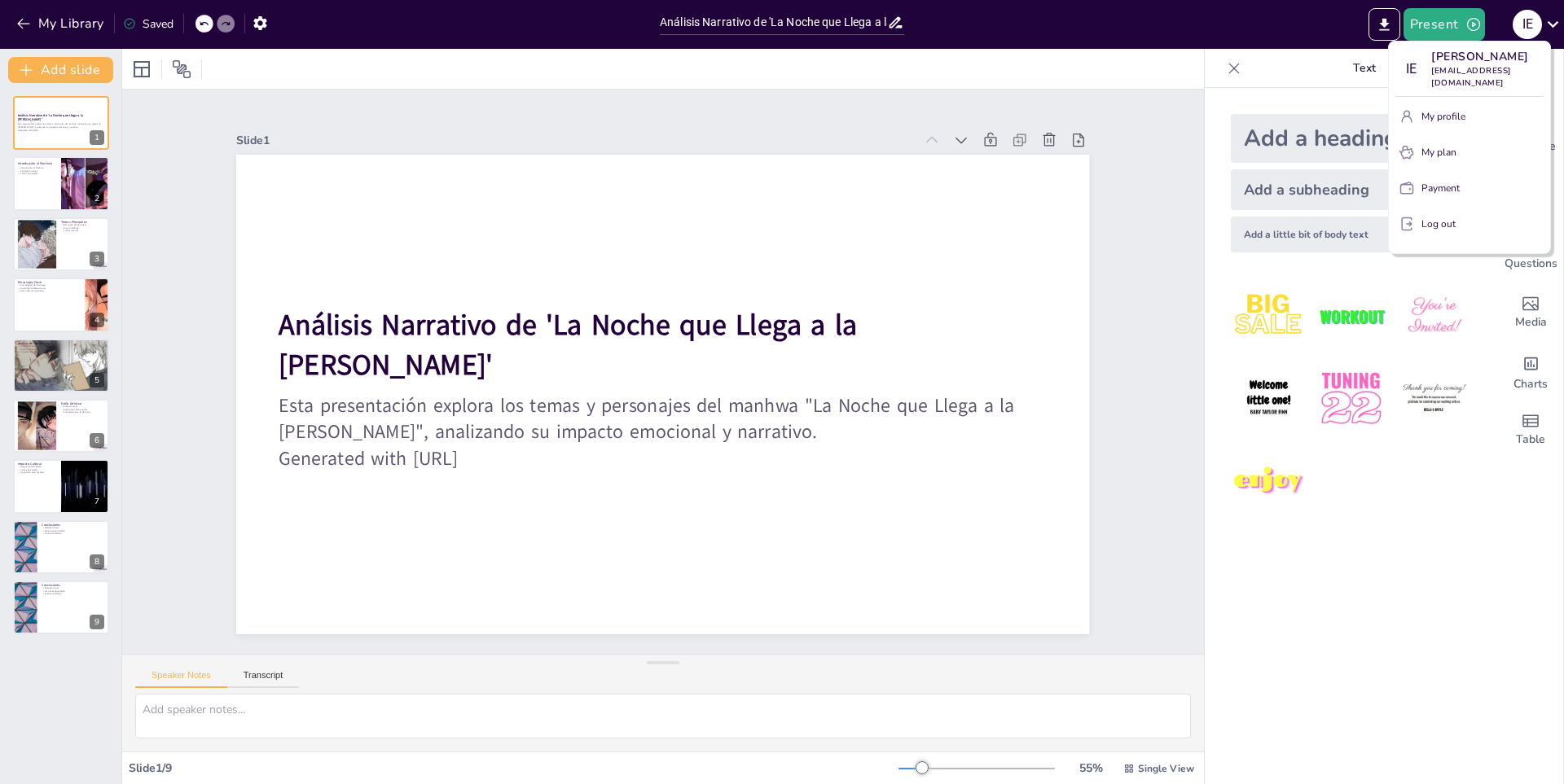
click at [1180, 36] on div at bounding box center [782, 392] width 1564 height 784
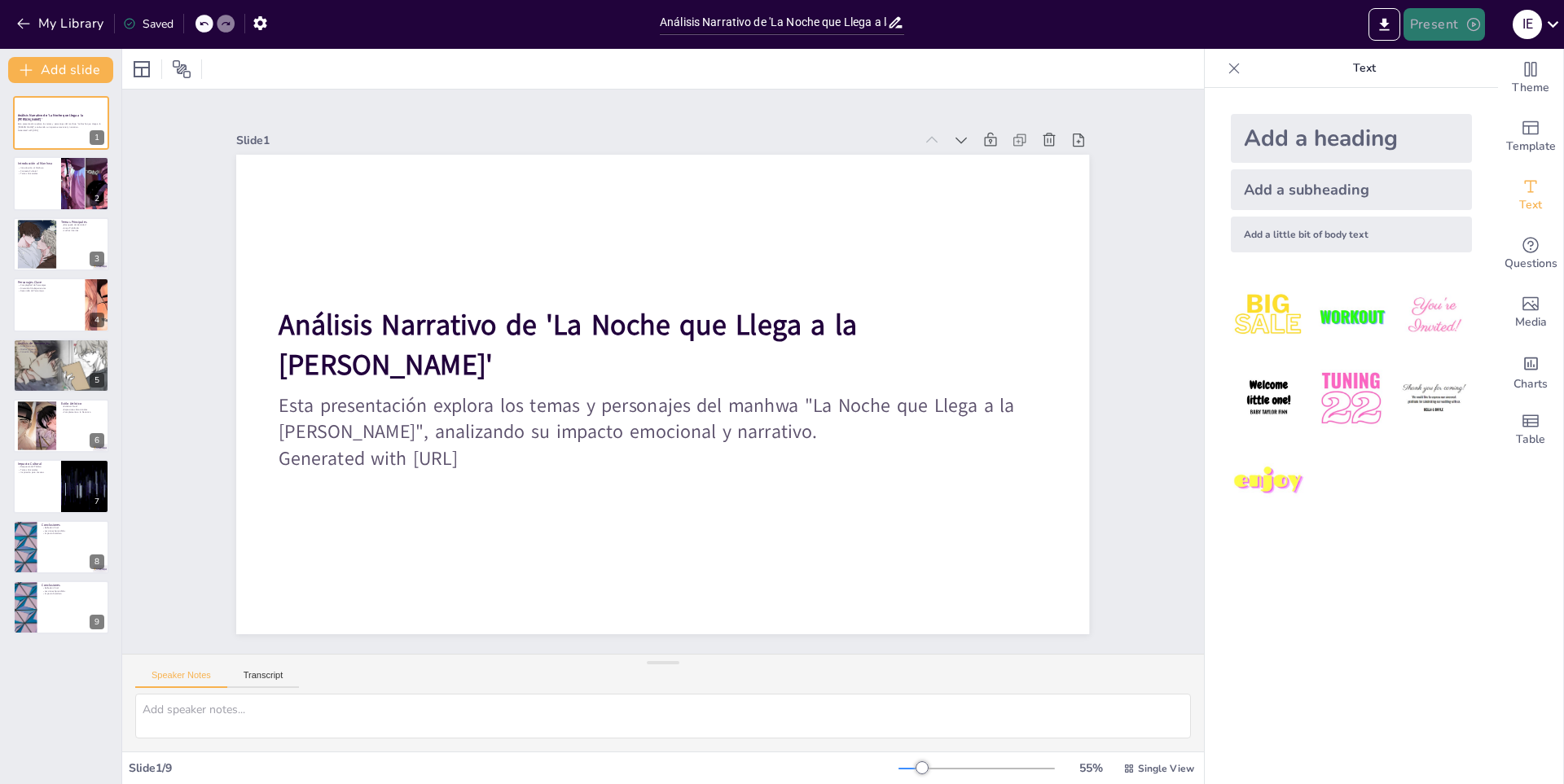
click at [1479, 34] on button "Present" at bounding box center [1444, 24] width 81 height 33
click at [1460, 92] on li "Play presentation" at bounding box center [1467, 100] width 128 height 26
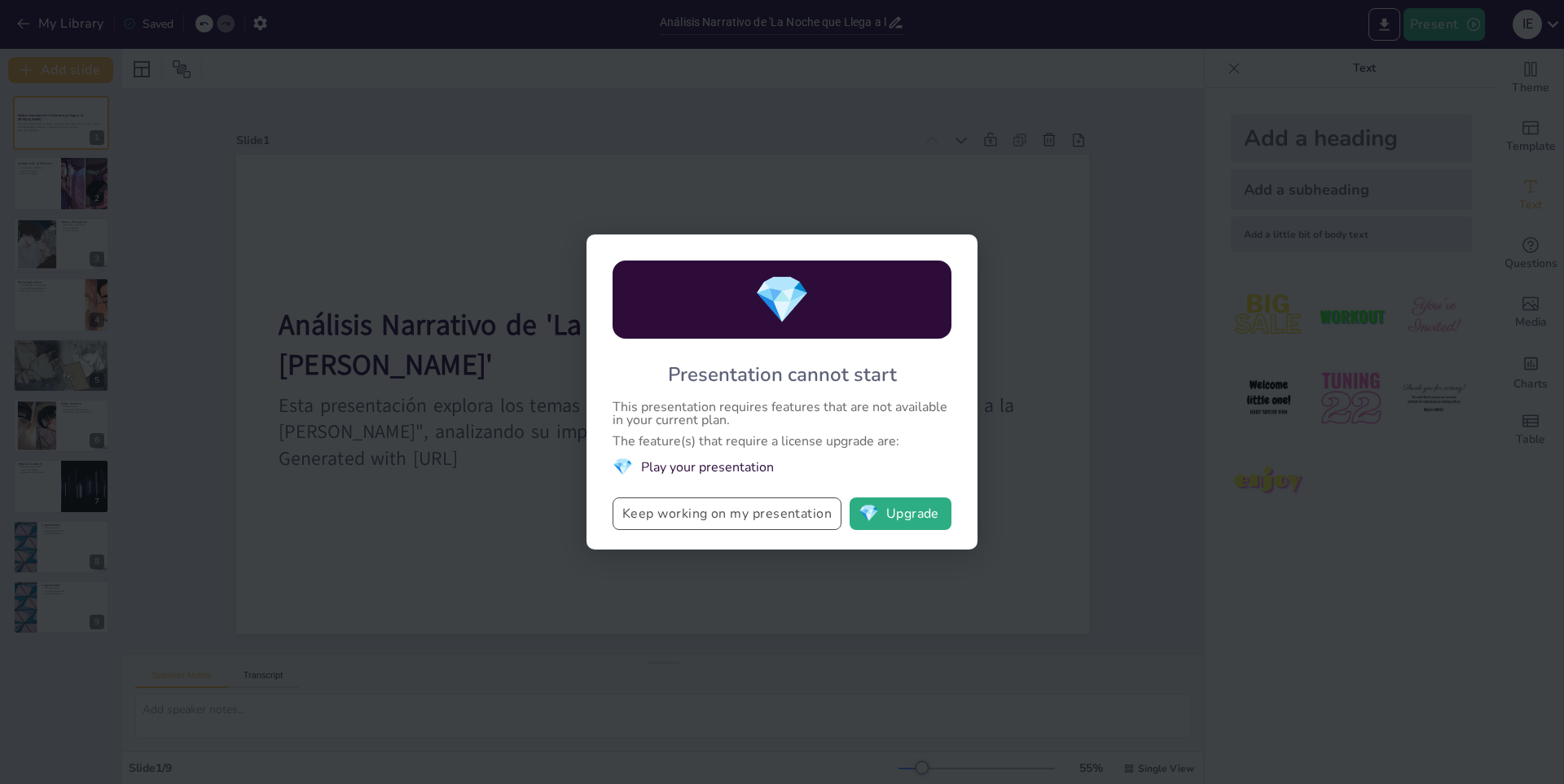
click at [819, 506] on button "Keep working on my presentation" at bounding box center [727, 514] width 229 height 33
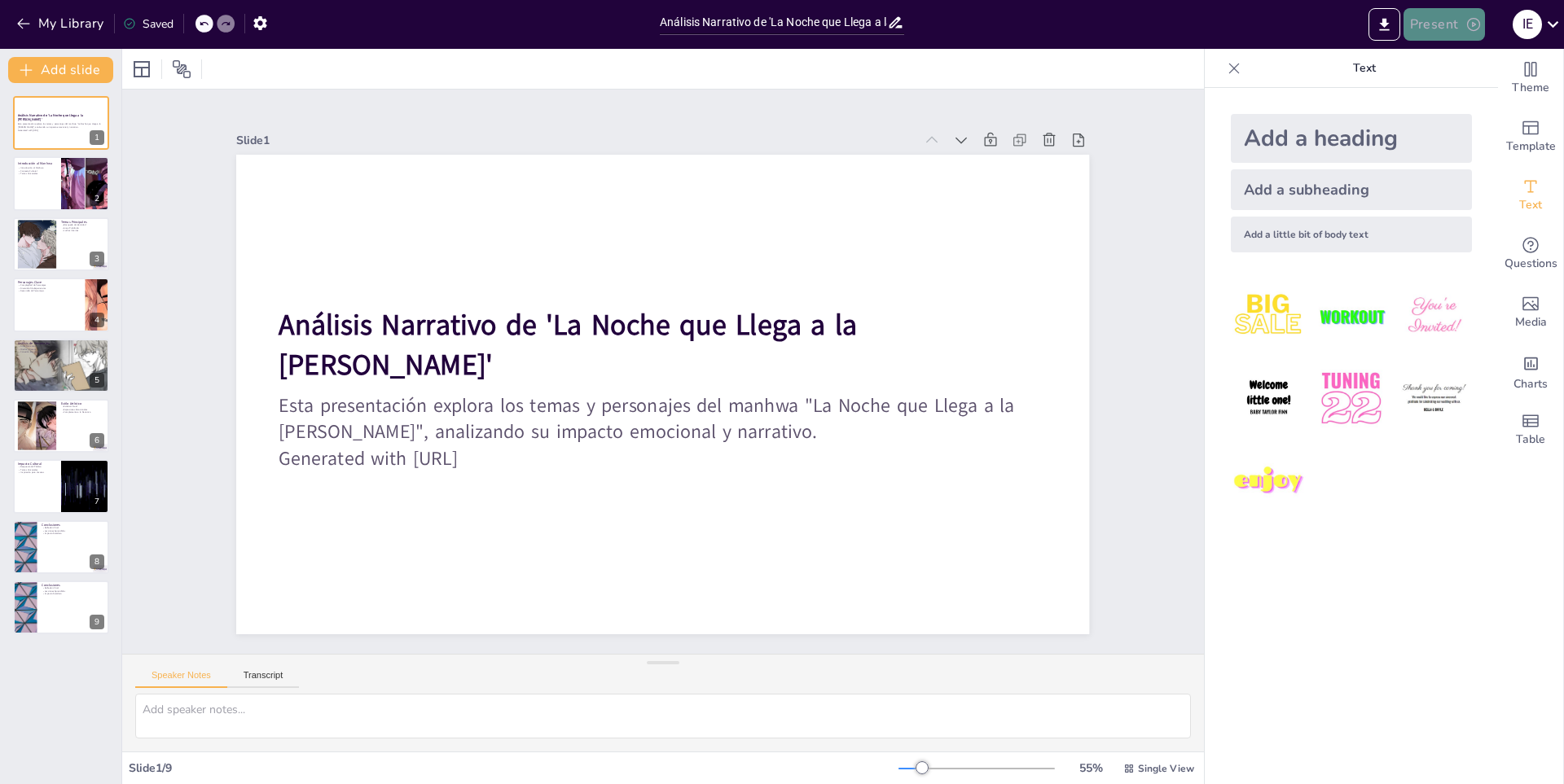
click at [1475, 15] on button "Present" at bounding box center [1444, 24] width 81 height 33
click at [1453, 51] on li "Preview presentation" at bounding box center [1467, 59] width 128 height 26
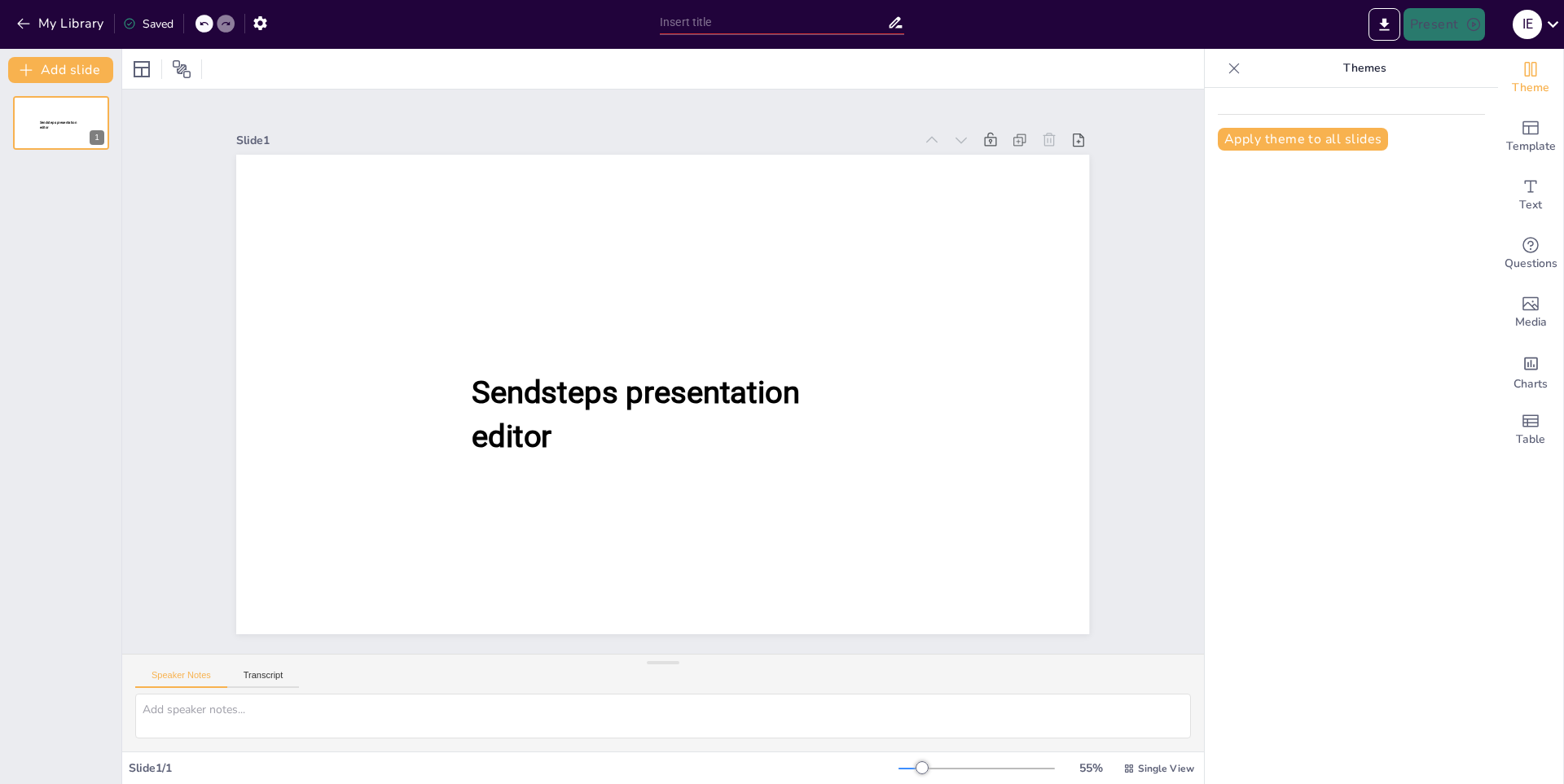
click at [1369, 43] on div "Present I E" at bounding box center [1238, 24] width 652 height 49
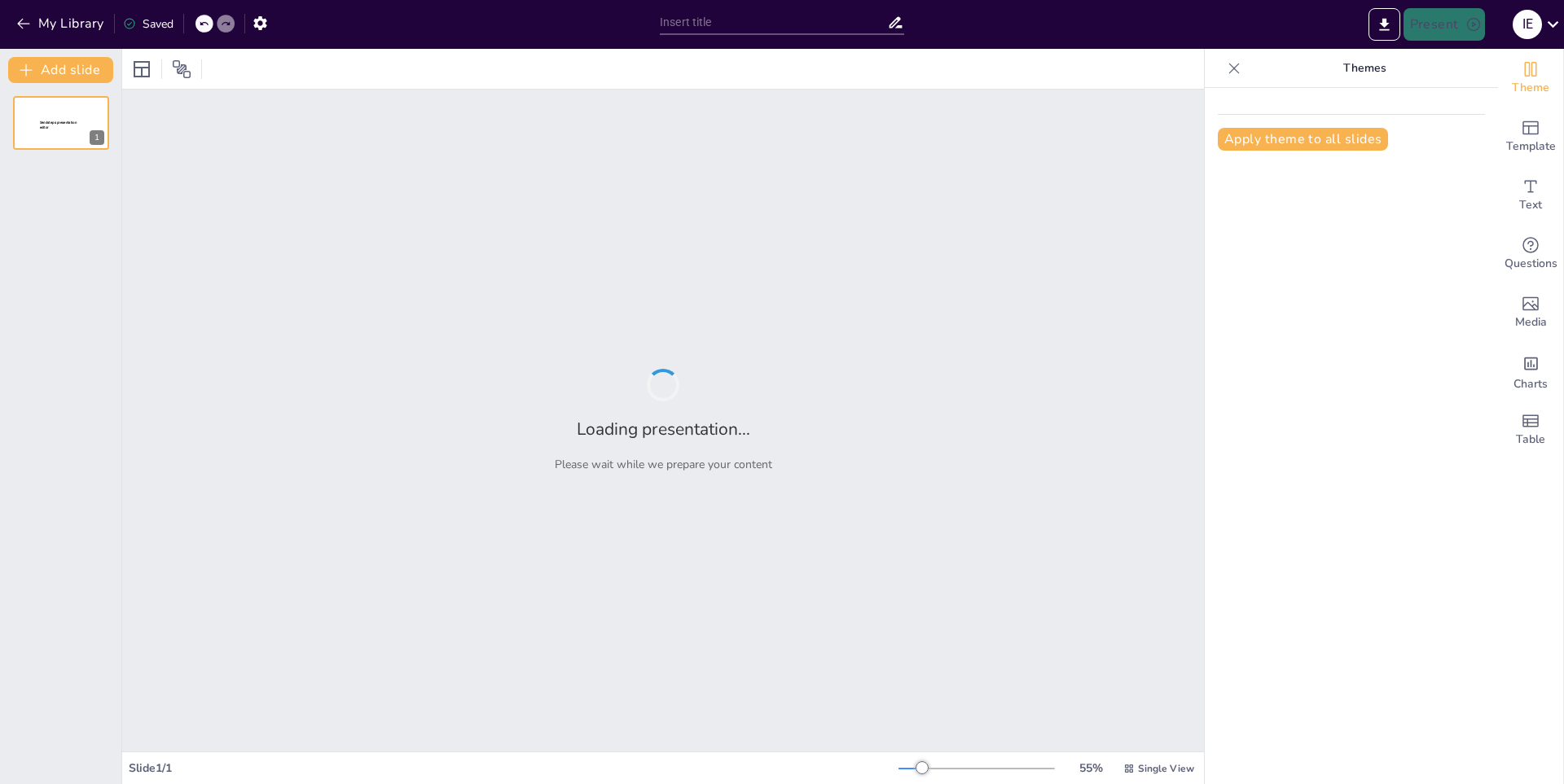
type input "Análisis Narrativo de 'La Noche que Llega a la [PERSON_NAME]': Temas y Personaj…"
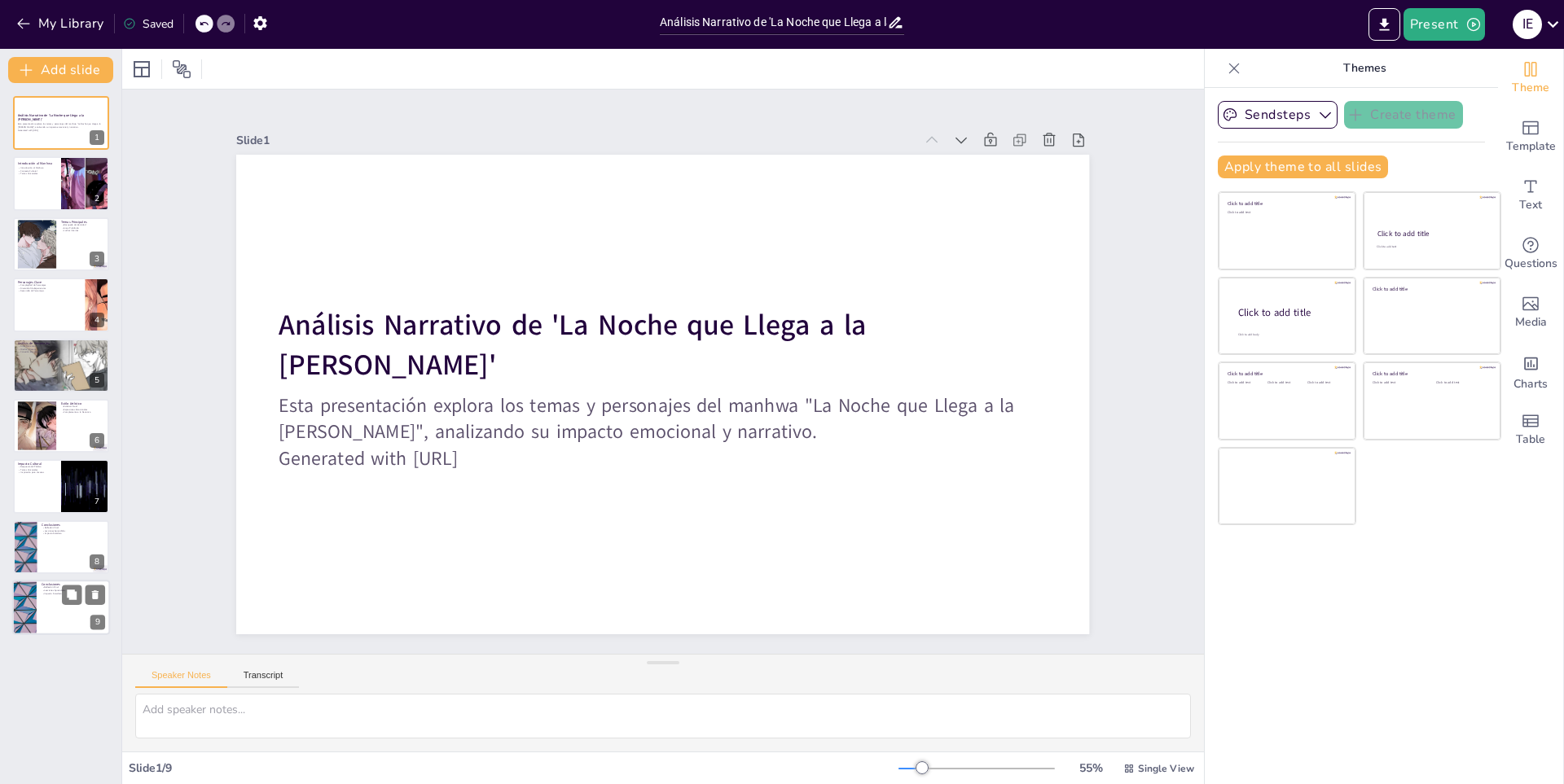
click at [65, 620] on div at bounding box center [61, 607] width 98 height 56
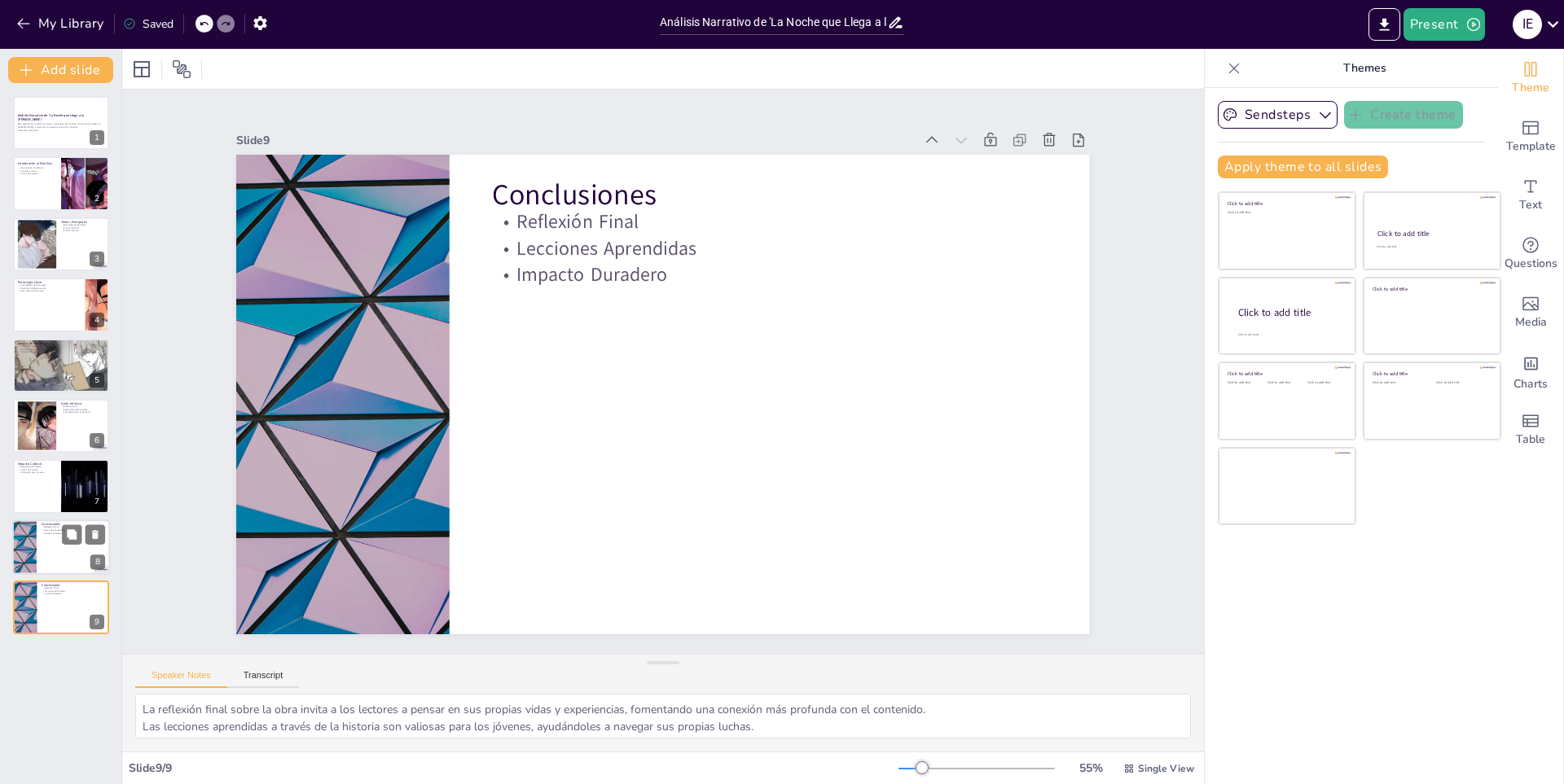
click at [43, 541] on div at bounding box center [61, 547] width 98 height 56
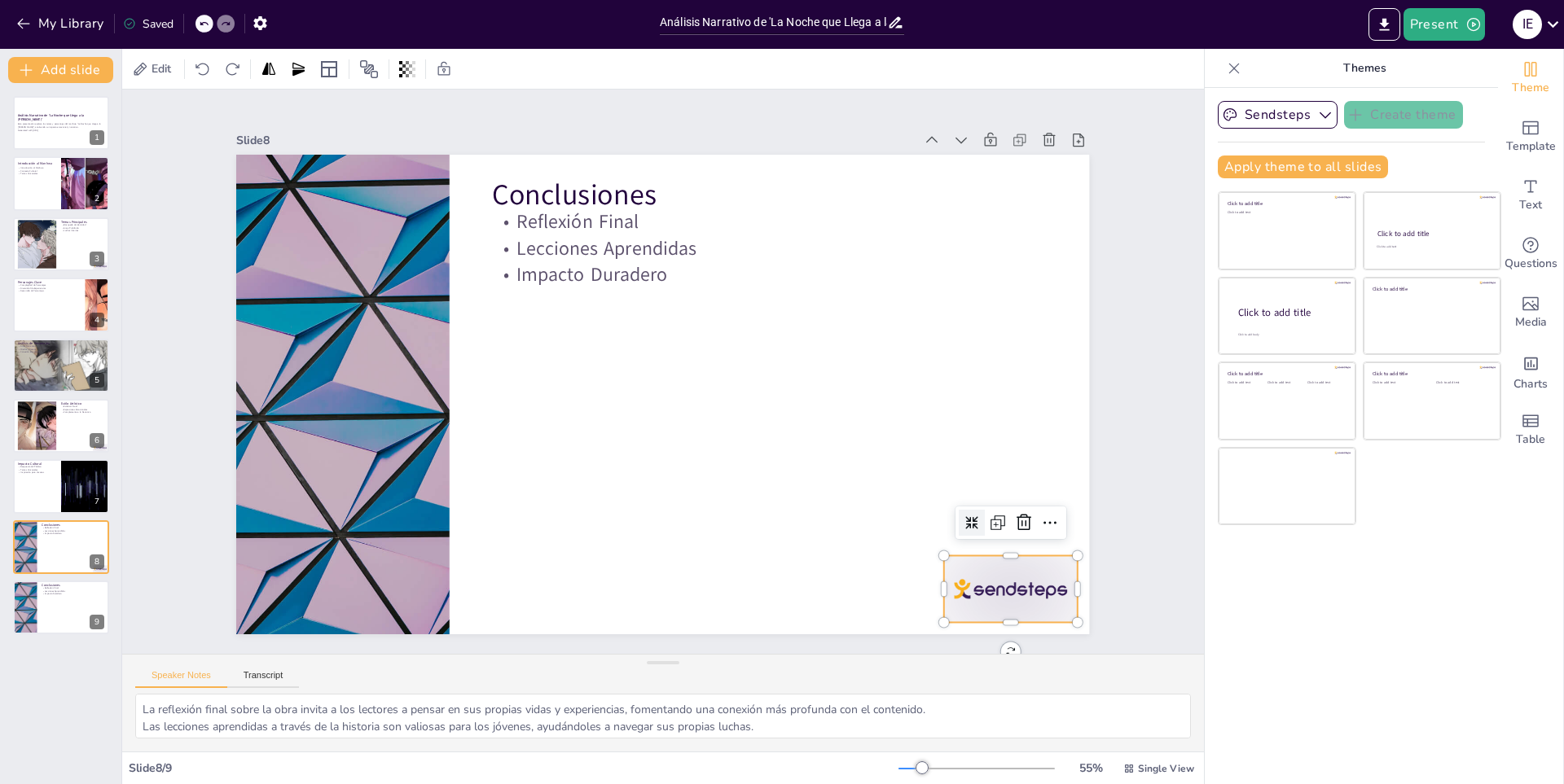
click at [1000, 634] on div at bounding box center [926, 686] width 148 height 104
click at [841, 714] on icon at bounding box center [830, 725] width 21 height 22
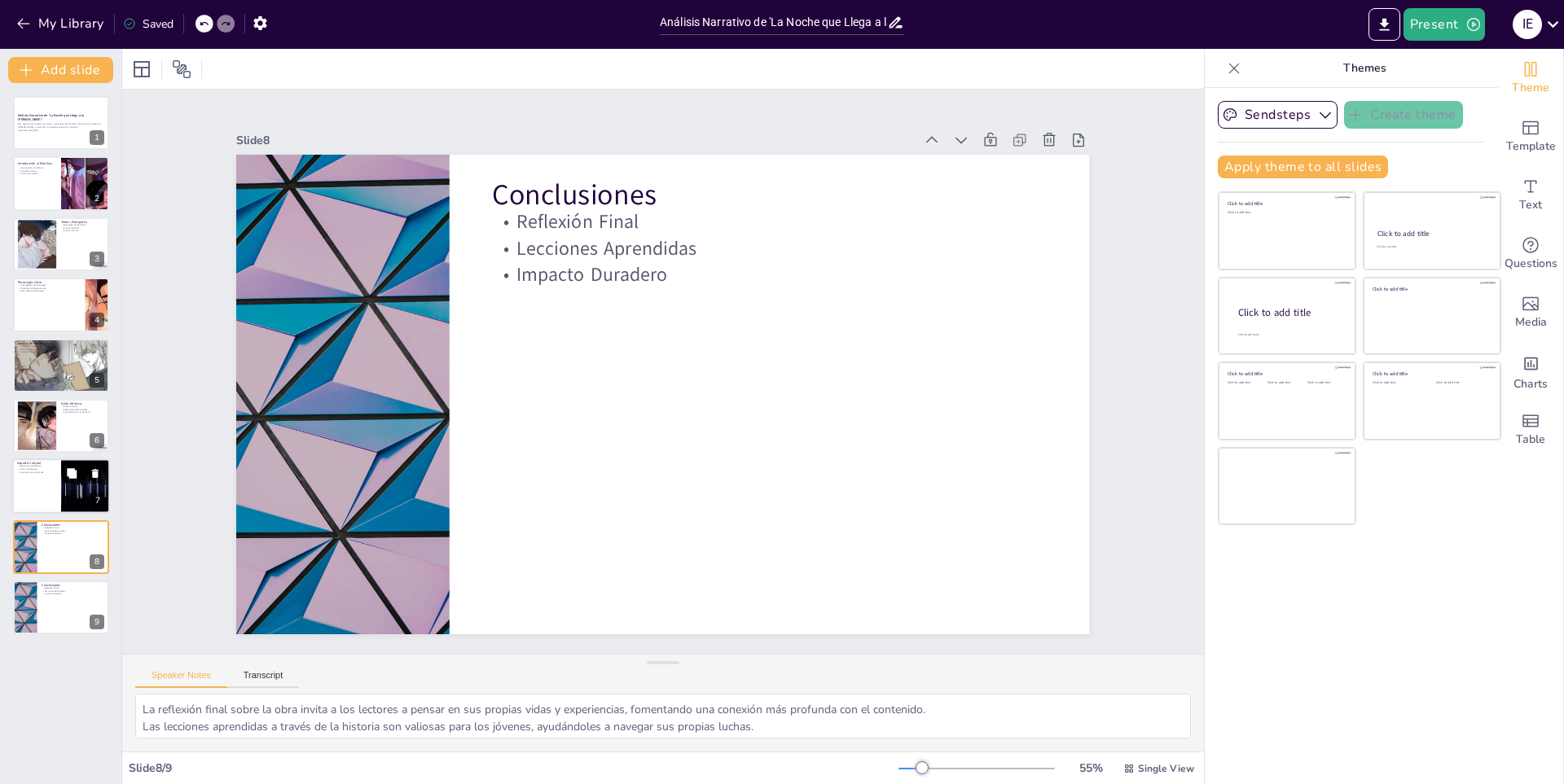
click at [39, 494] on div at bounding box center [61, 487] width 98 height 56
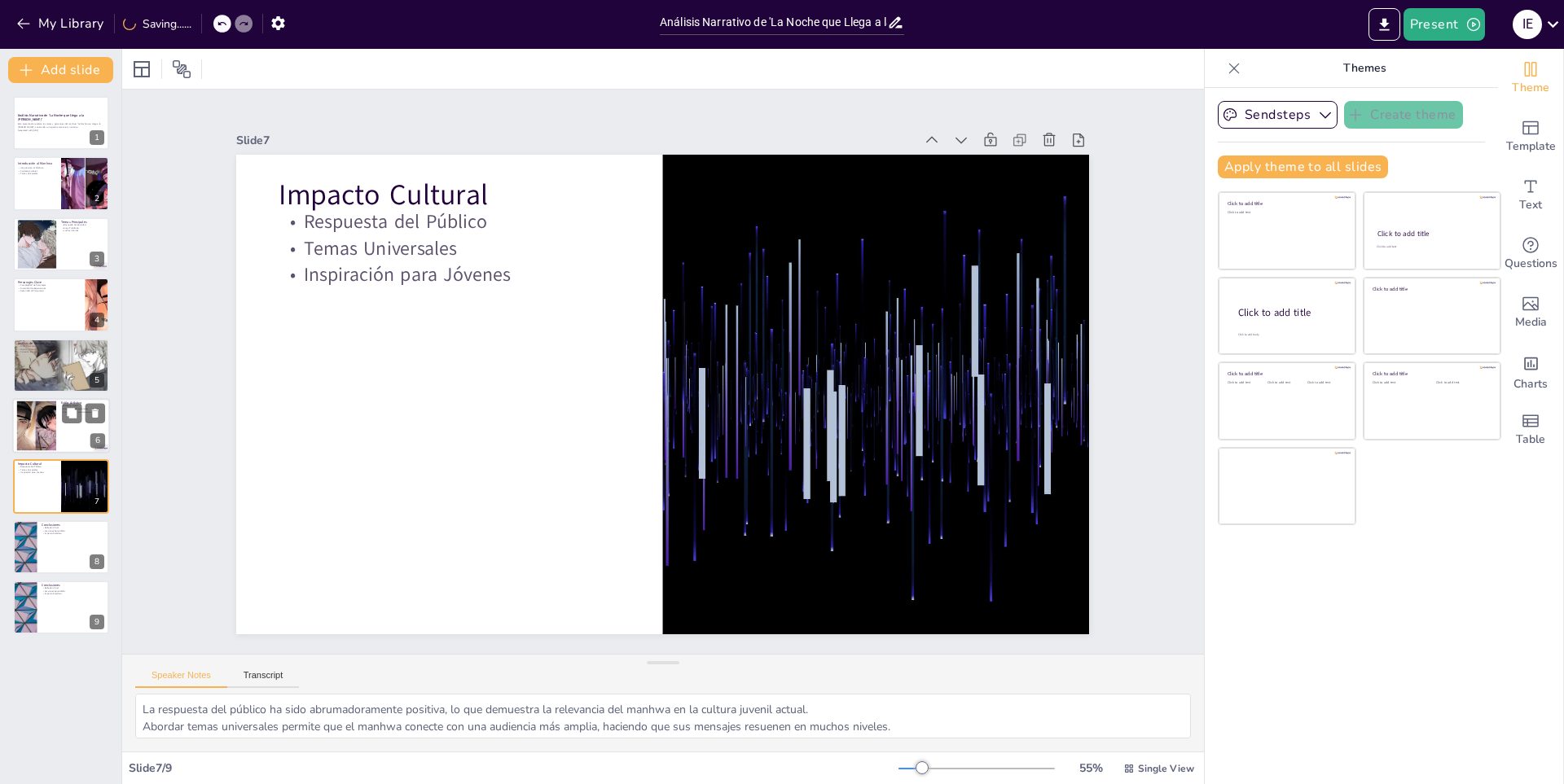
click at [62, 403] on div at bounding box center [83, 413] width 43 height 19
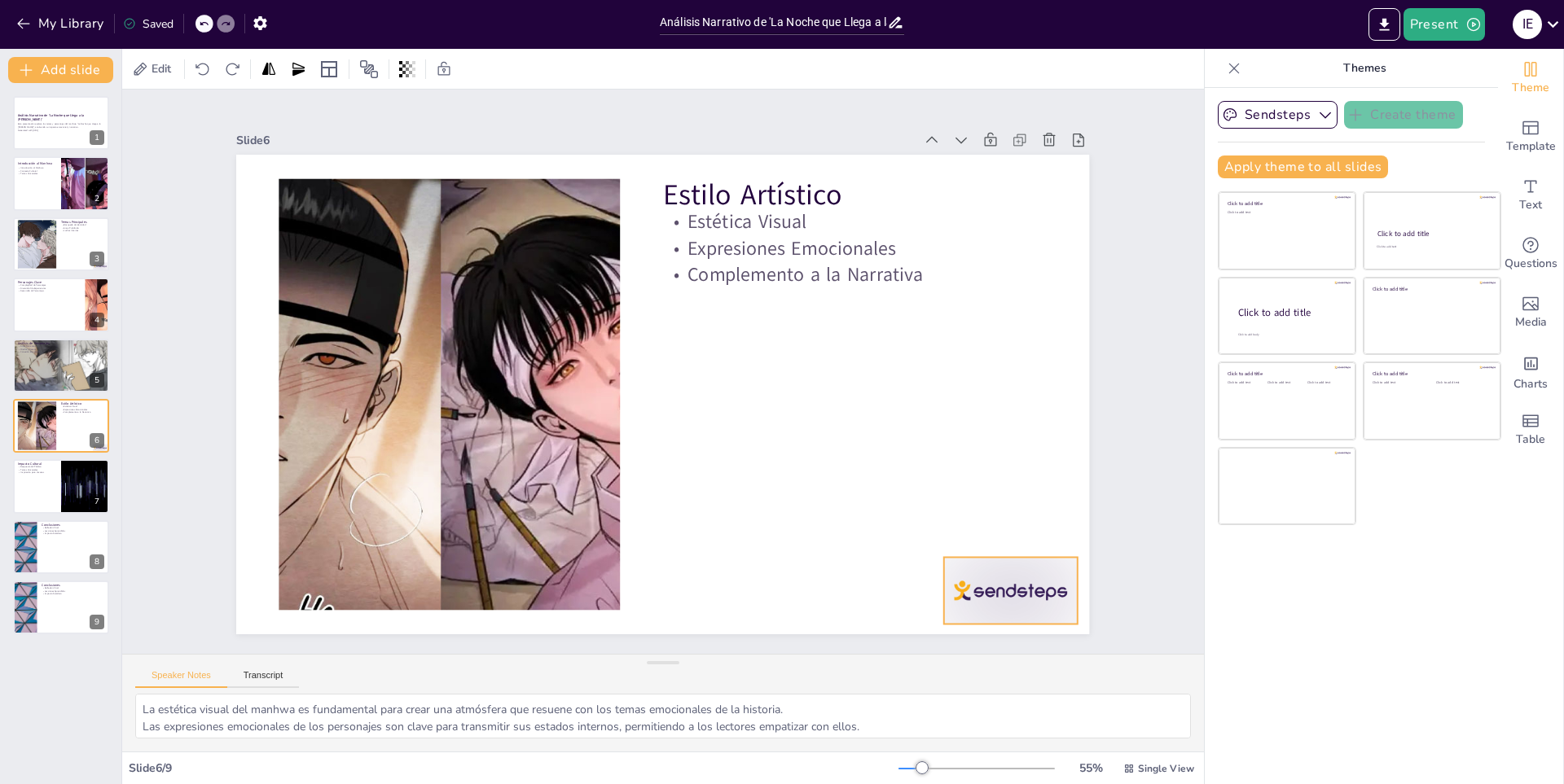
click at [756, 708] on div at bounding box center [690, 781] width 132 height 147
click at [999, 581] on div at bounding box center [983, 596] width 31 height 31
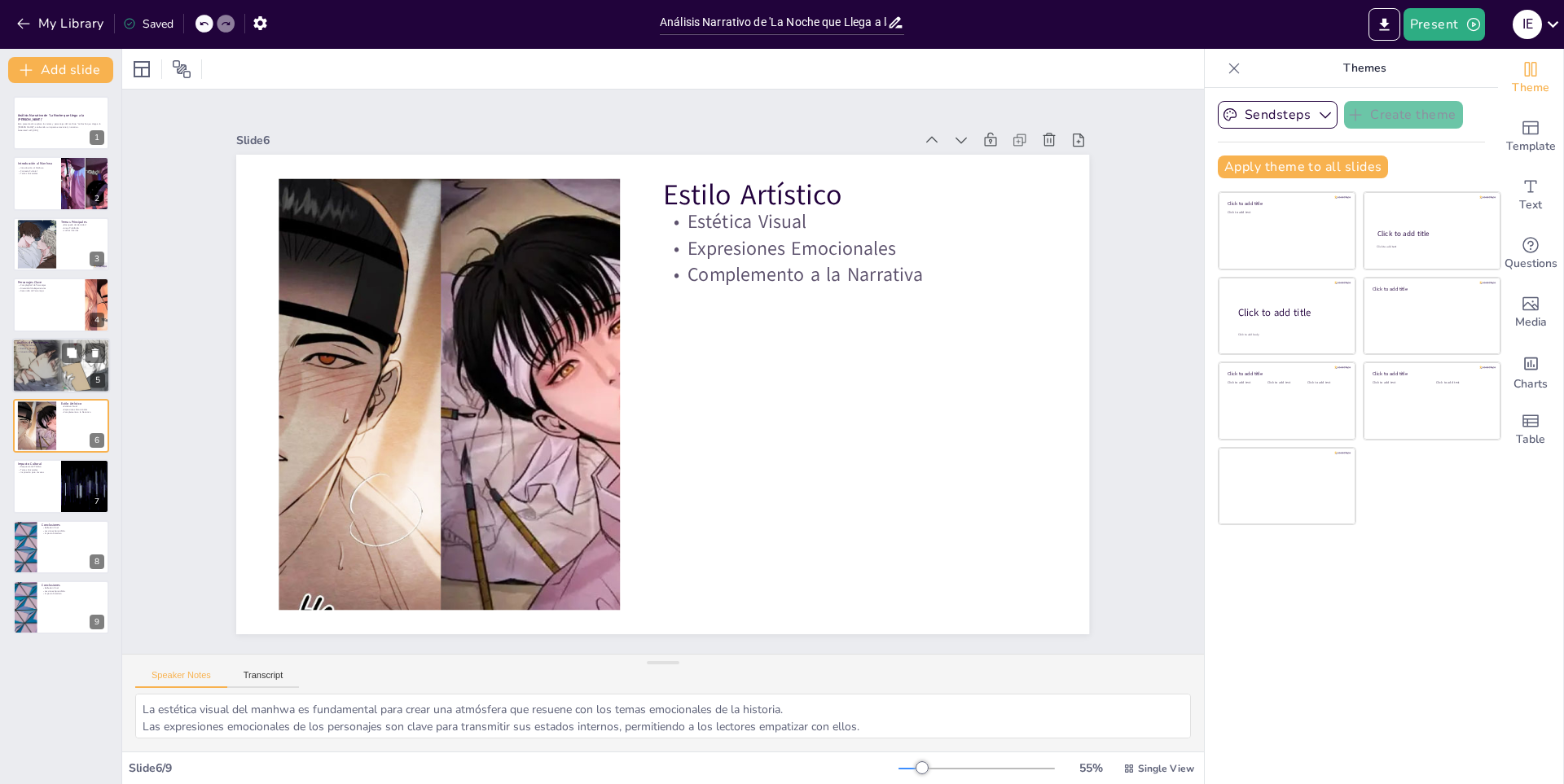
click at [20, 381] on div at bounding box center [60, 365] width 100 height 56
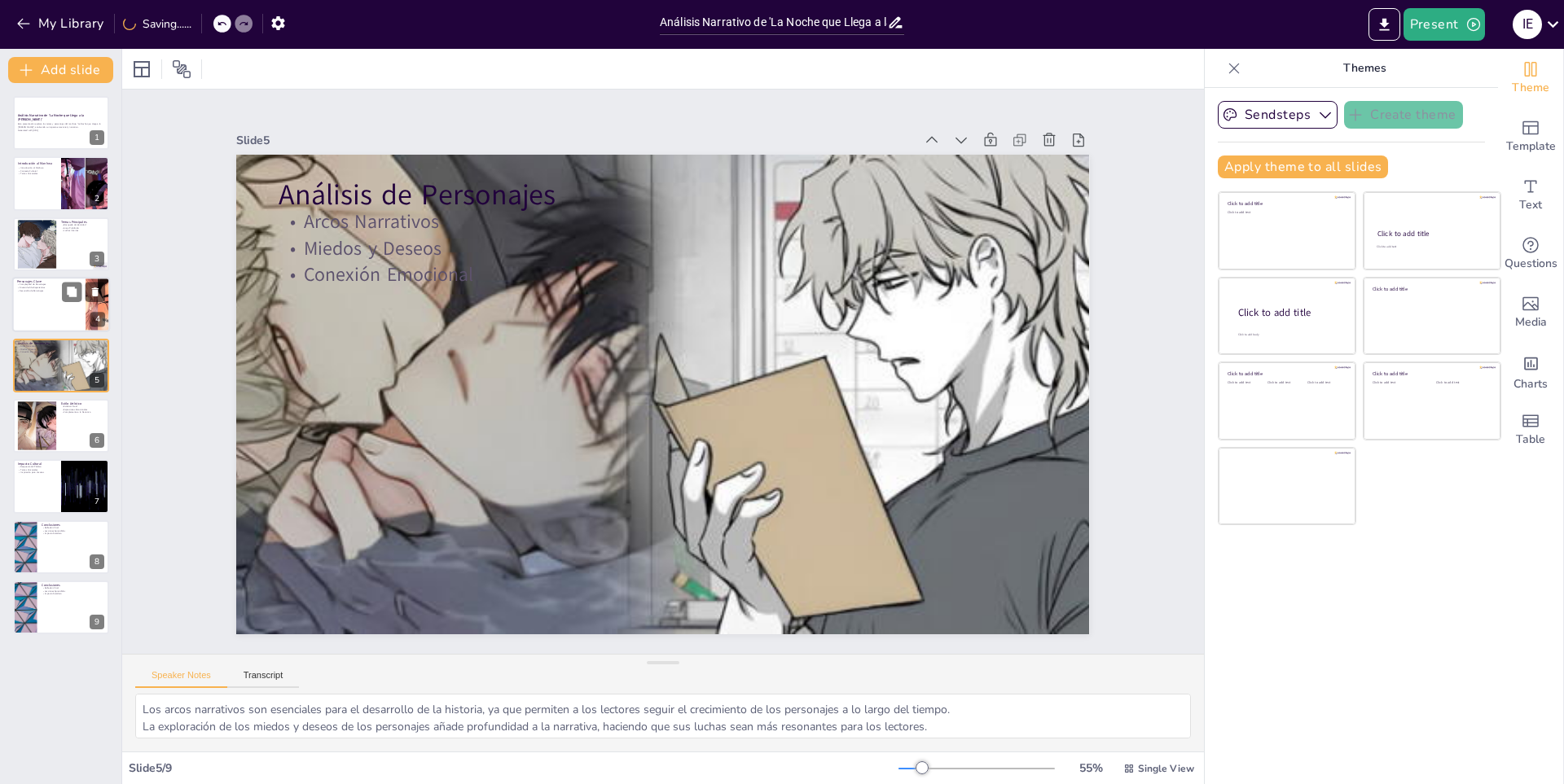
click at [26, 296] on div at bounding box center [61, 304] width 98 height 56
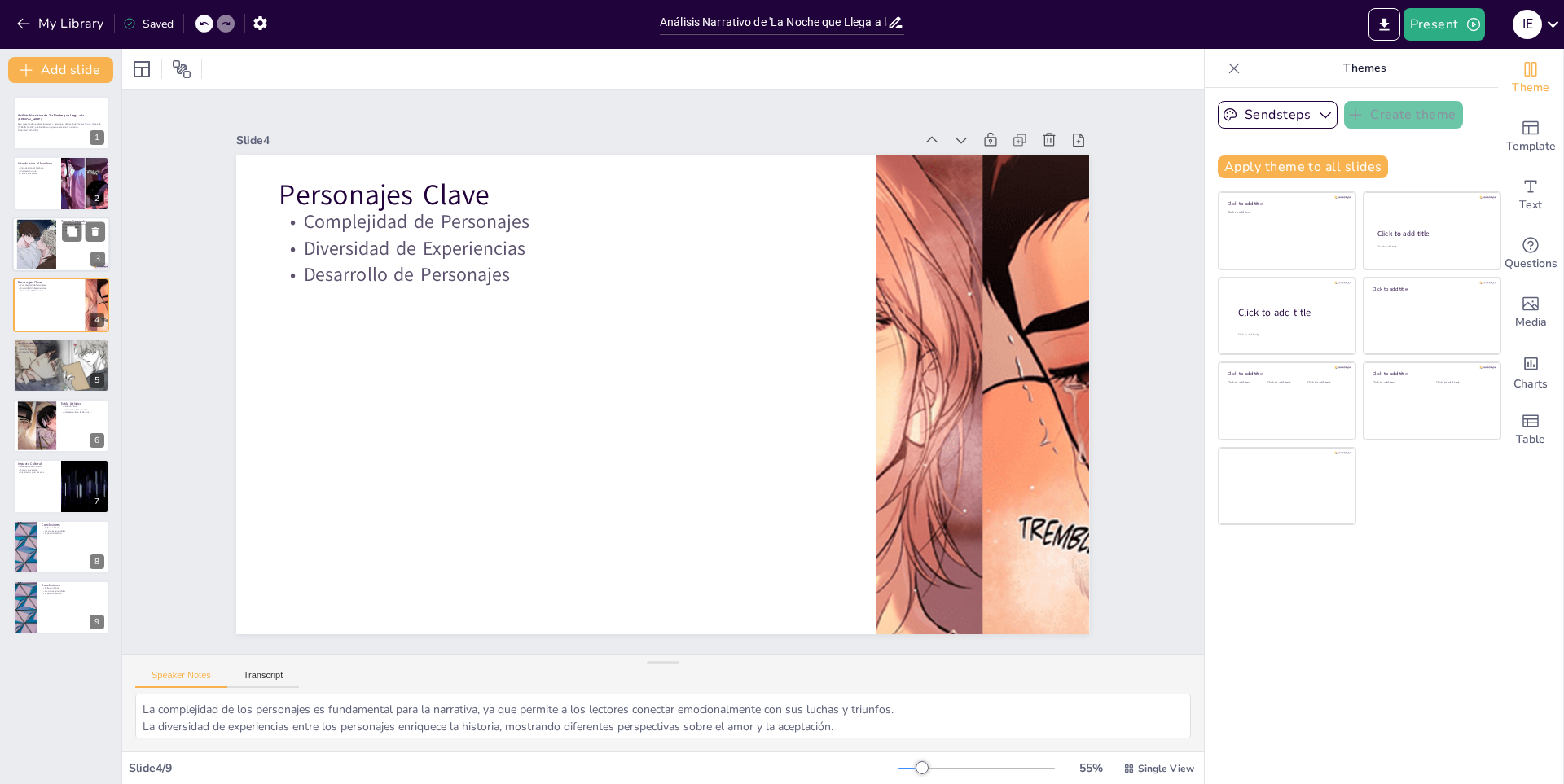
click at [23, 237] on div at bounding box center [36, 244] width 81 height 49
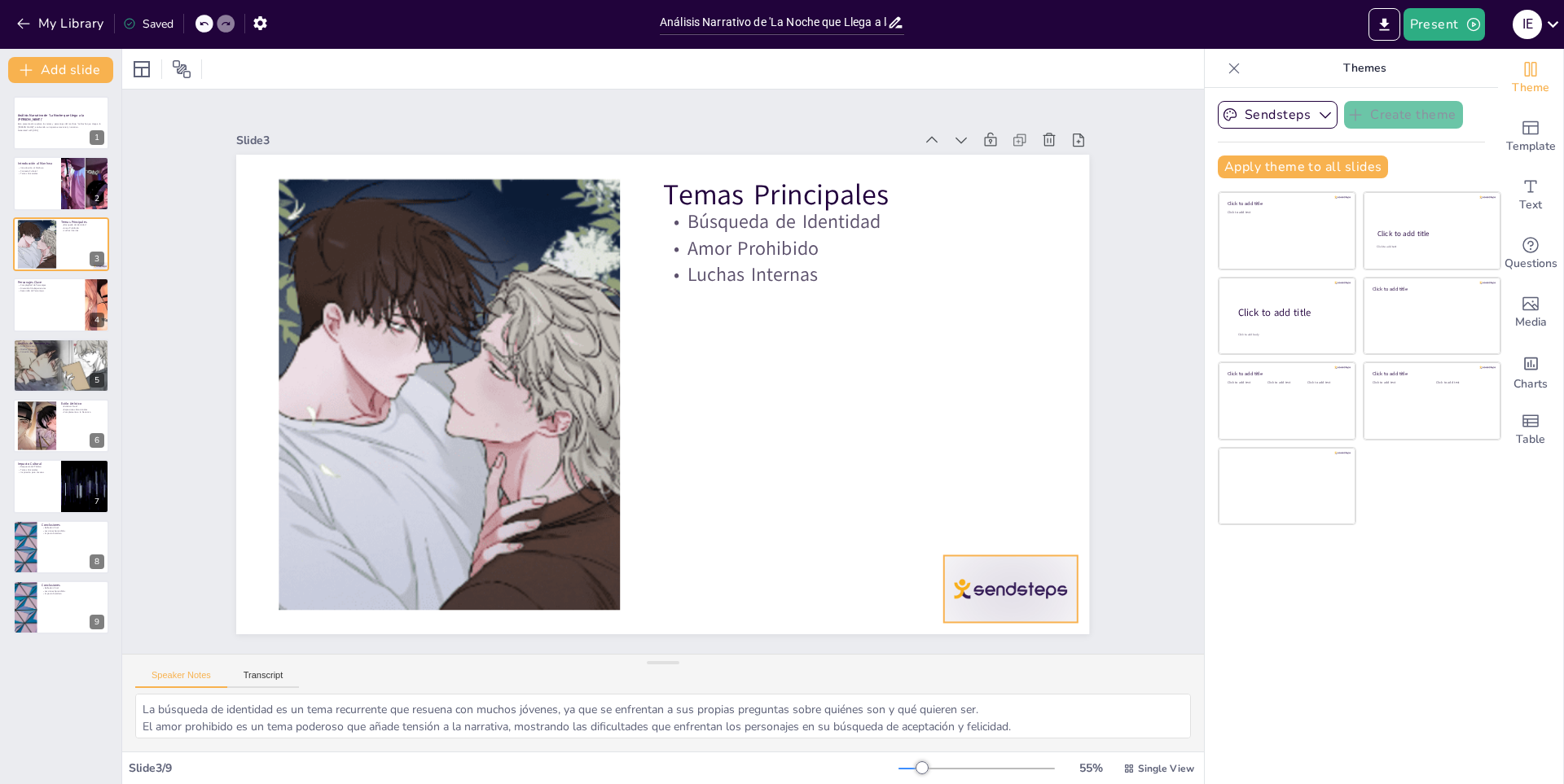
click at [523, 670] on div at bounding box center [483, 740] width 80 height 140
click at [999, 580] on div at bounding box center [984, 595] width 31 height 31
click at [49, 186] on div at bounding box center [61, 184] width 98 height 56
type textarea "El manhwa "La Noche que Llega a la [PERSON_NAME]" se presenta como una obra sig…"
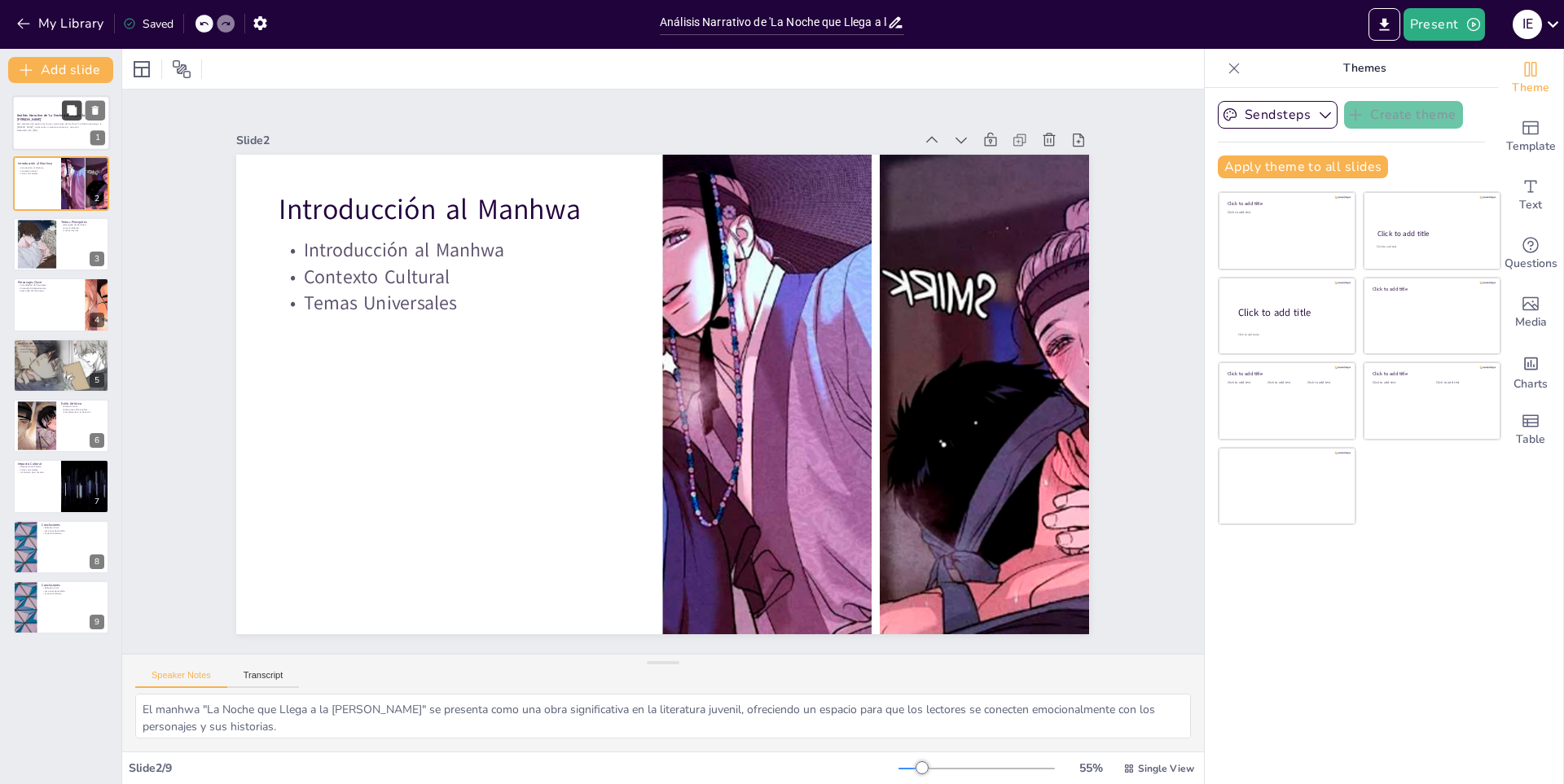
click at [72, 103] on button at bounding box center [72, 110] width 19 height 19
